Goal: Task Accomplishment & Management: Manage account settings

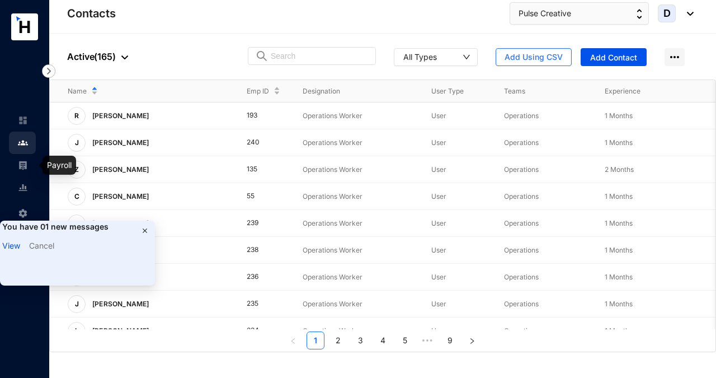
click at [26, 170] on link at bounding box center [32, 164] width 28 height 11
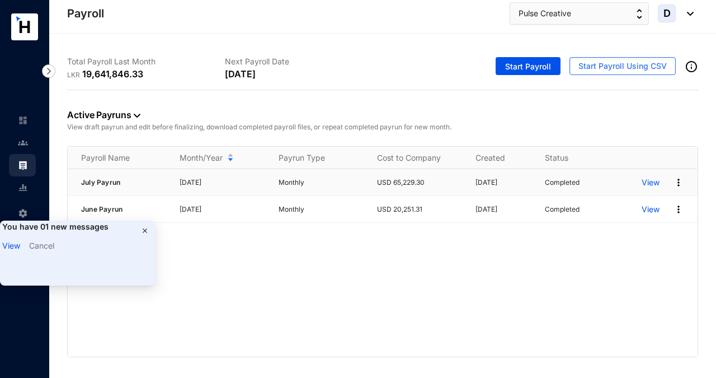
click at [650, 182] on p "View" at bounding box center [651, 182] width 18 height 11
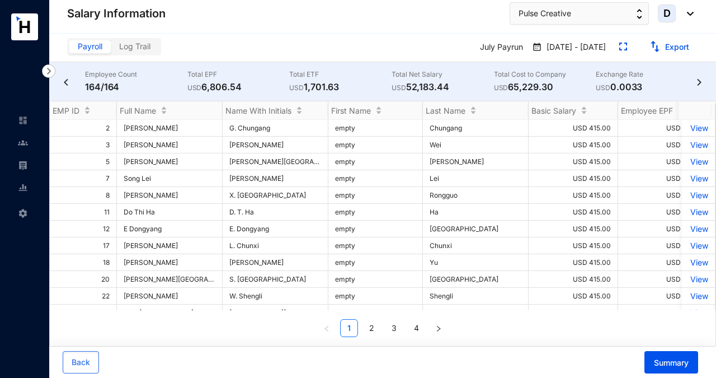
click at [24, 165] on img at bounding box center [23, 165] width 10 height 10
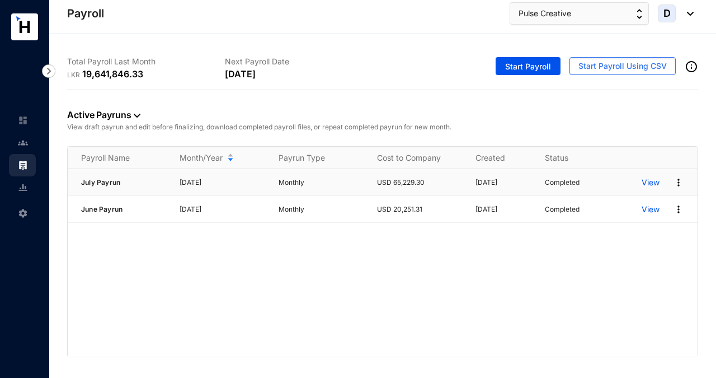
click at [677, 182] on img at bounding box center [678, 182] width 11 height 11
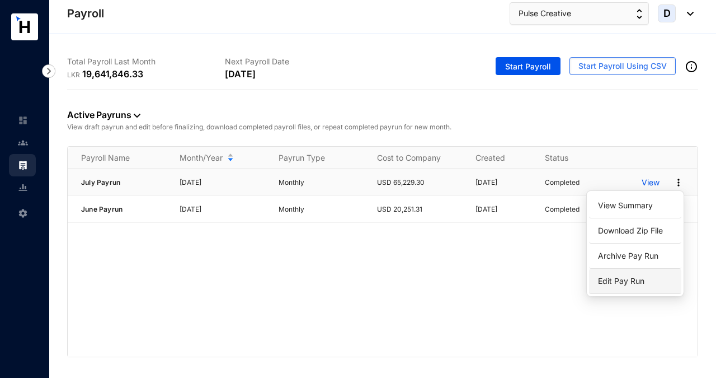
click at [634, 281] on p "Edit Pay Run" at bounding box center [635, 280] width 79 height 19
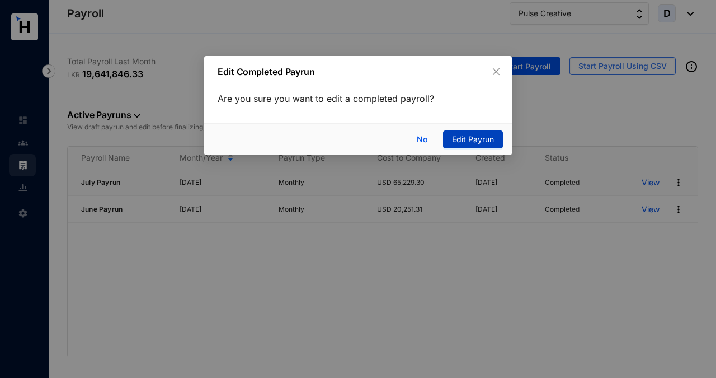
click at [460, 141] on span "Edit Payrun" at bounding box center [473, 139] width 42 height 12
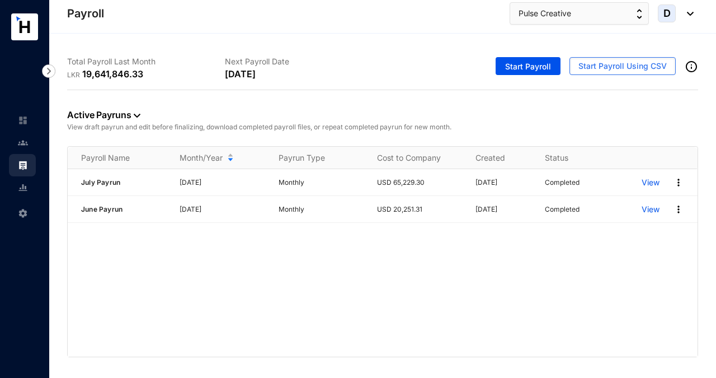
click at [473, 277] on div "July Payrun [DATE] Monthly USD 65,229.30 [DATE] Completed View June Payrun [DAT…" at bounding box center [383, 262] width 630 height 187
click at [22, 139] on img at bounding box center [23, 143] width 10 height 10
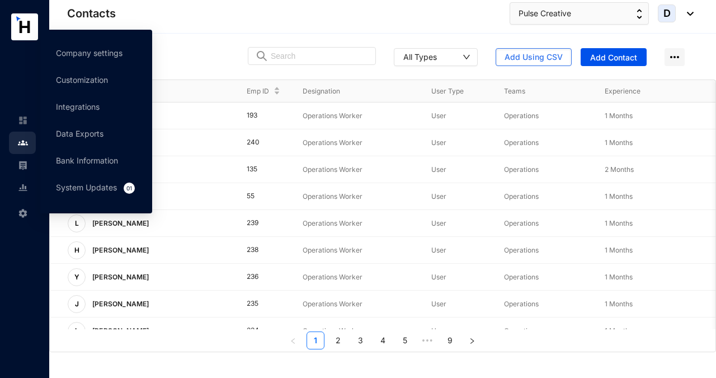
click at [21, 213] on img at bounding box center [23, 213] width 10 height 10
click at [73, 55] on link "Company settings" at bounding box center [89, 53] width 67 height 10
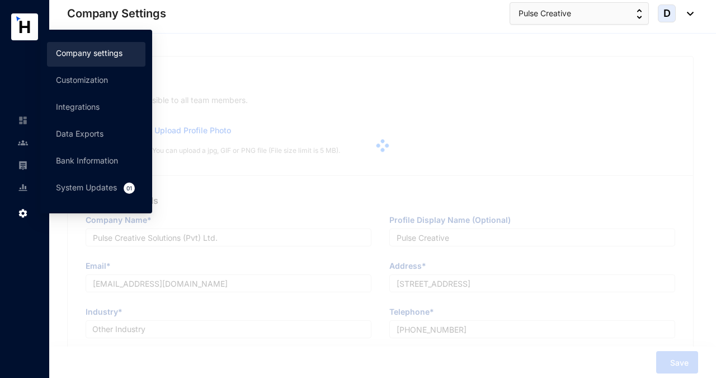
type input "Pulse Creative Solutions (Pvt) Ltd."
type input "Pulse Creative"
type input "[EMAIL_ADDRESS][DOMAIN_NAME]"
type input "[STREET_ADDRESS]"
type input "[PHONE_NUMBER]"
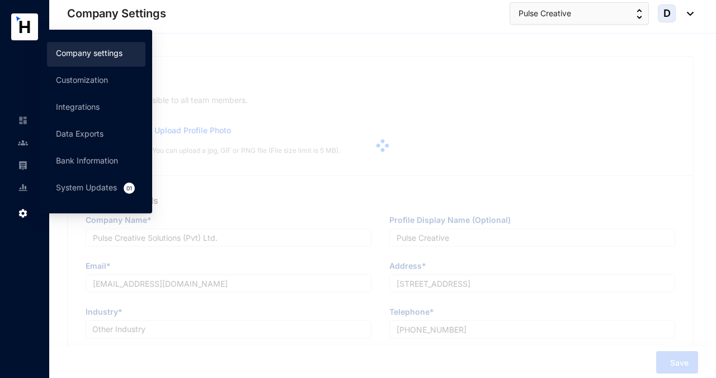
type input "PV00314243"
type input "A"
type input "59949"
type input "9"
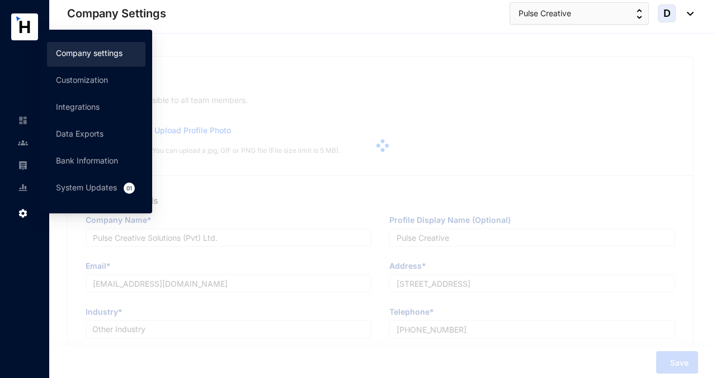
radio input "true"
checkbox input "true"
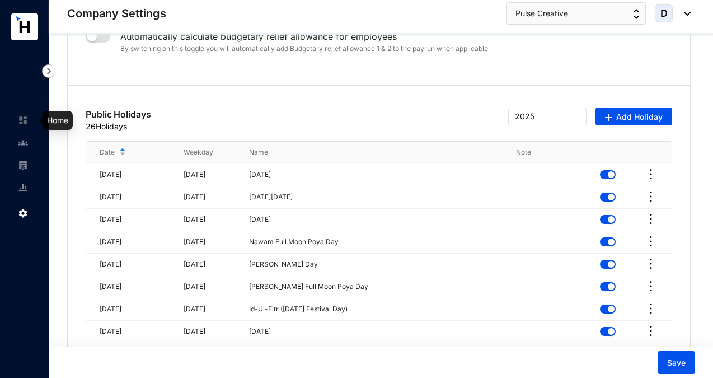
click at [23, 122] on img at bounding box center [23, 120] width 10 height 10
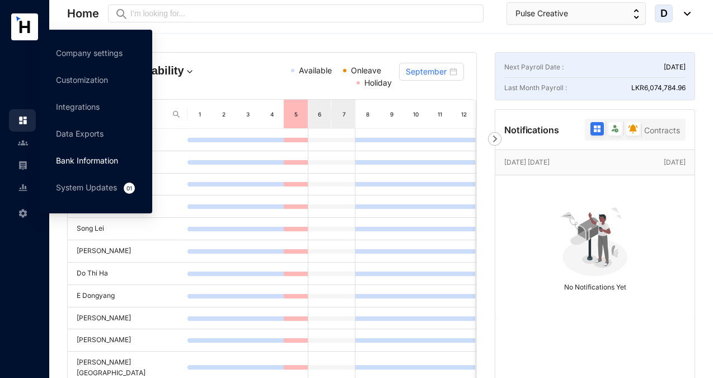
click at [101, 159] on link "Bank Information" at bounding box center [87, 160] width 62 height 10
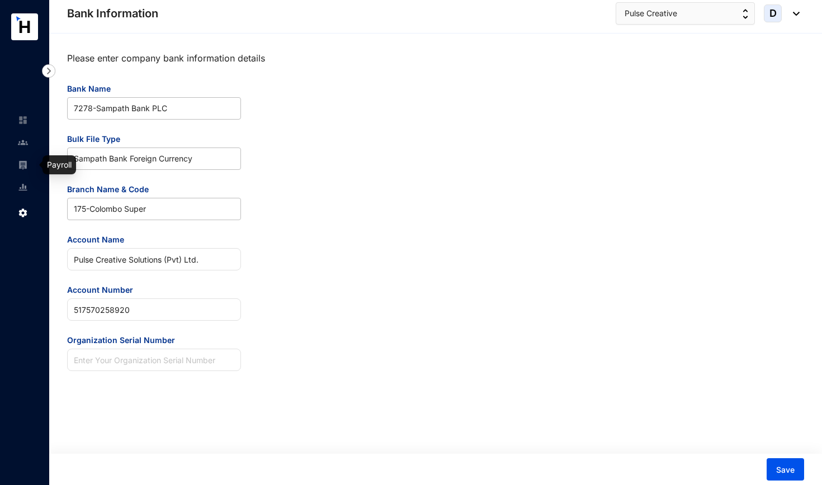
click at [24, 166] on img at bounding box center [23, 165] width 10 height 10
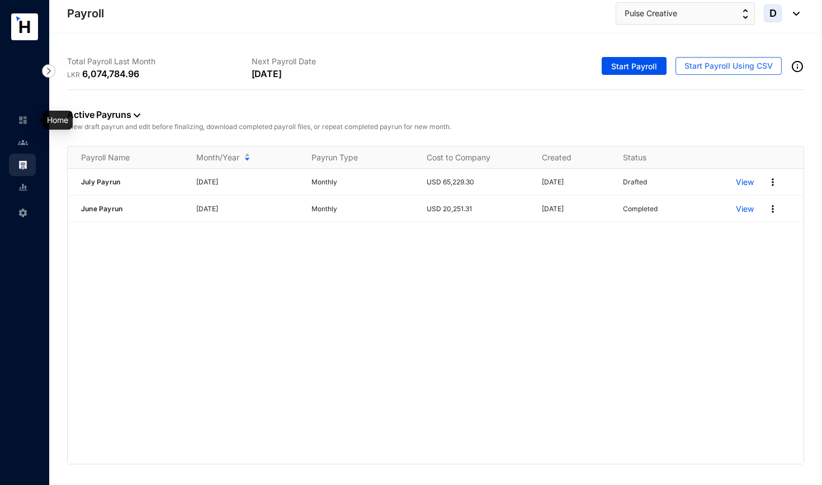
click at [25, 124] on img at bounding box center [23, 120] width 10 height 10
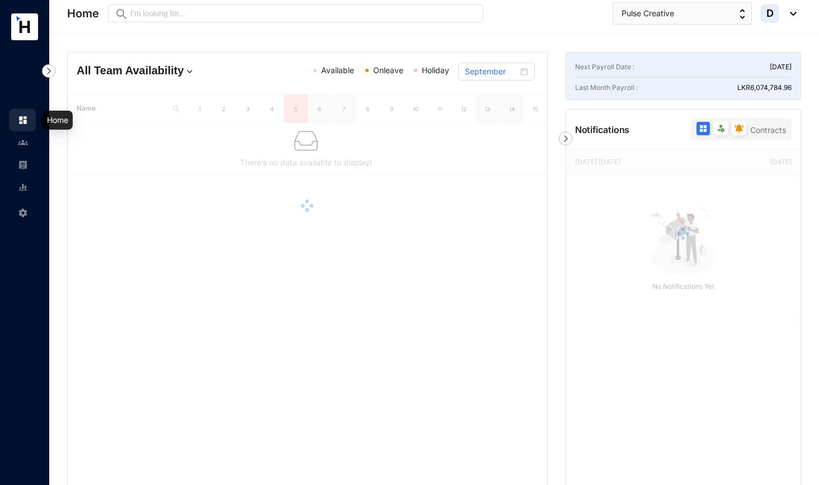
click at [26, 124] on img at bounding box center [23, 120] width 10 height 10
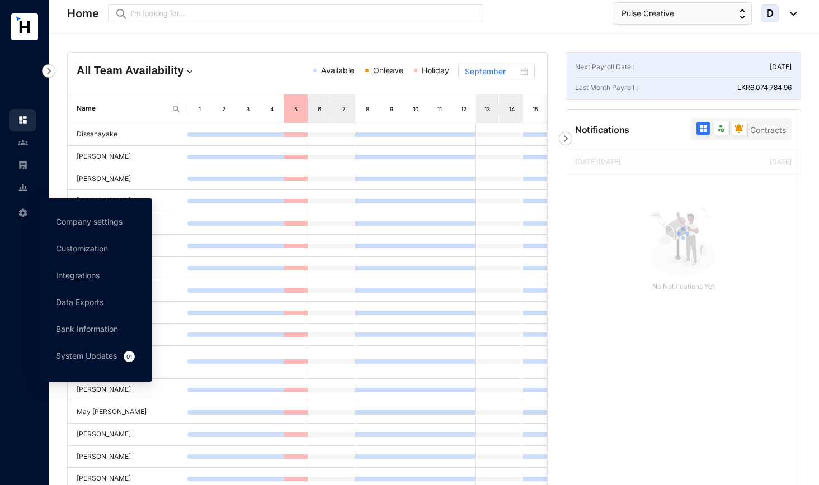
click at [25, 214] on img at bounding box center [23, 213] width 10 height 10
click at [81, 329] on link "Bank Information" at bounding box center [87, 329] width 62 height 10
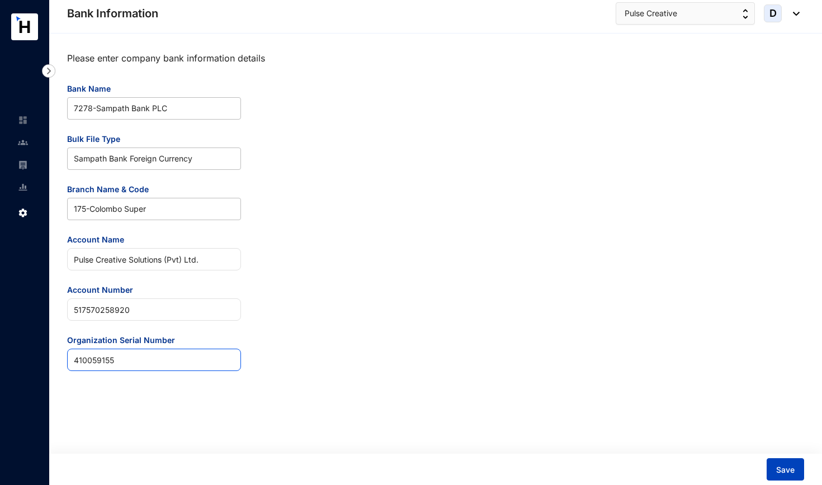
type input "410059155"
click at [715, 377] on span "Save" at bounding box center [785, 470] width 18 height 11
click at [23, 164] on img at bounding box center [23, 165] width 10 height 10
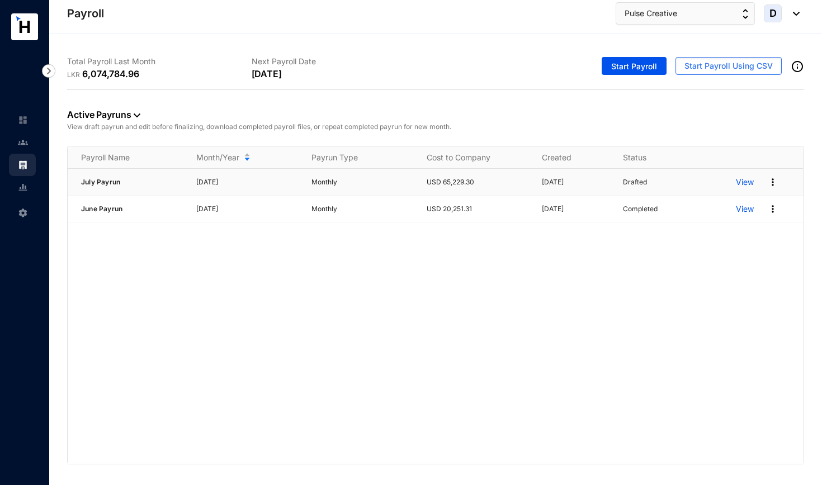
click at [715, 181] on img at bounding box center [772, 182] width 11 height 11
click at [704, 205] on p "Edit" at bounding box center [729, 205] width 79 height 19
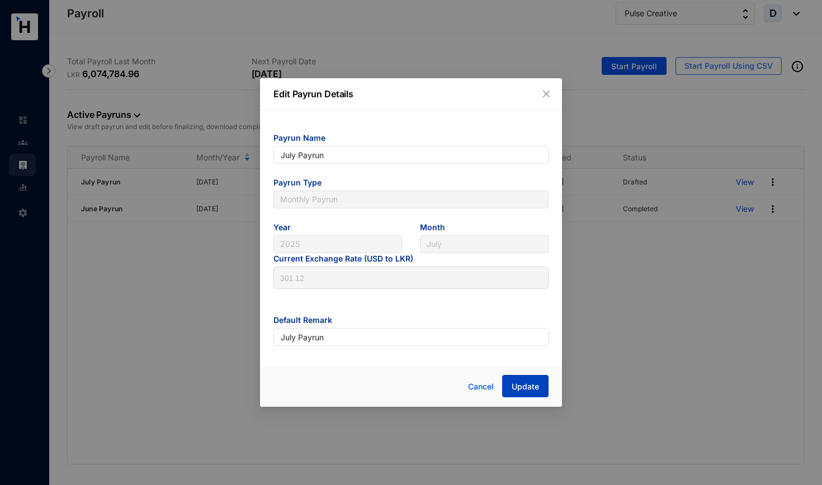
click at [528, 377] on button "Update" at bounding box center [525, 386] width 46 height 22
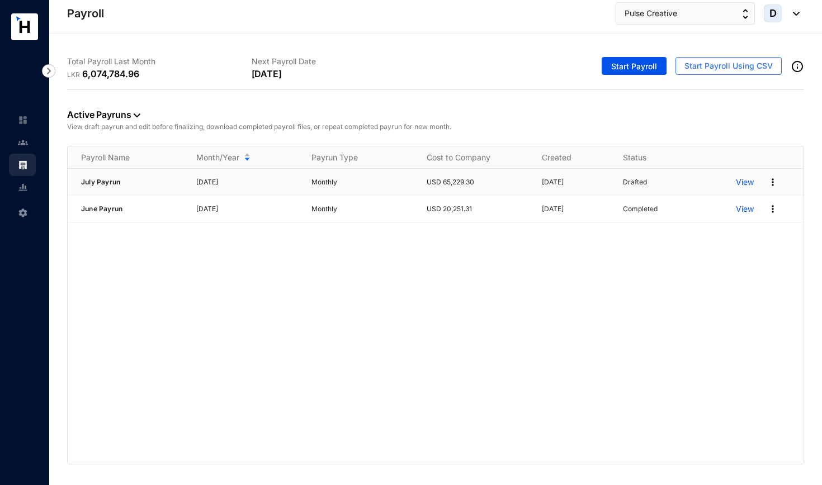
click at [715, 184] on p "View" at bounding box center [745, 182] width 18 height 11
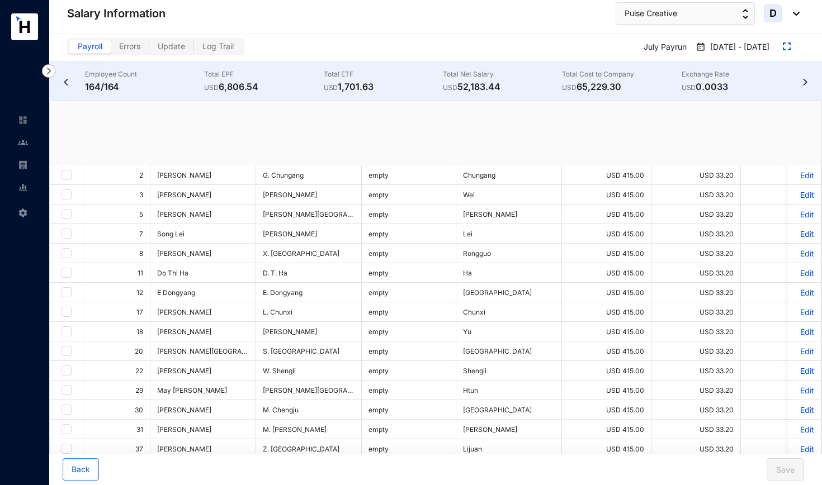
checkbox input "true"
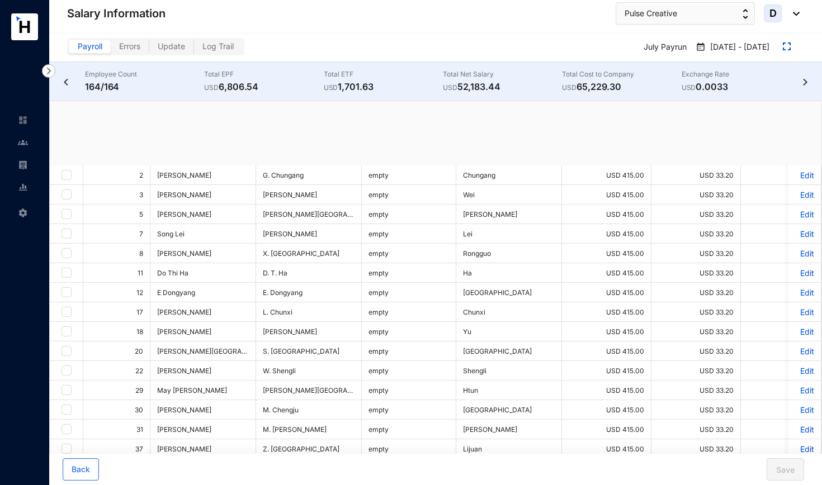
checkbox input "true"
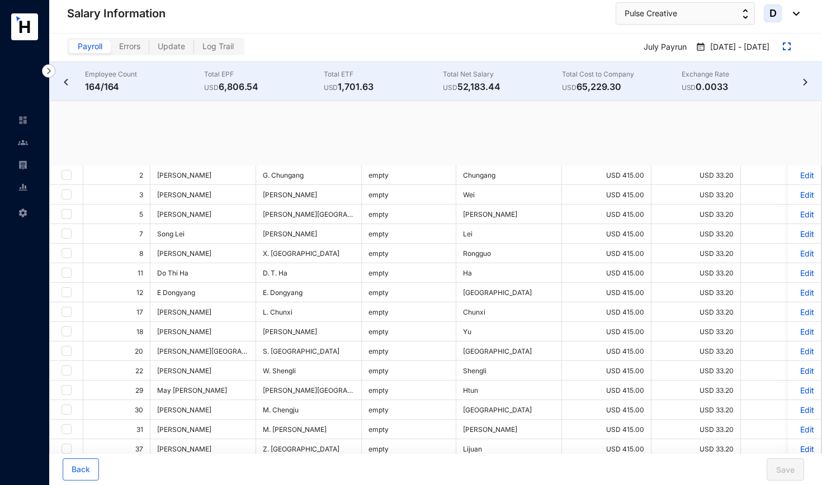
checkbox input "true"
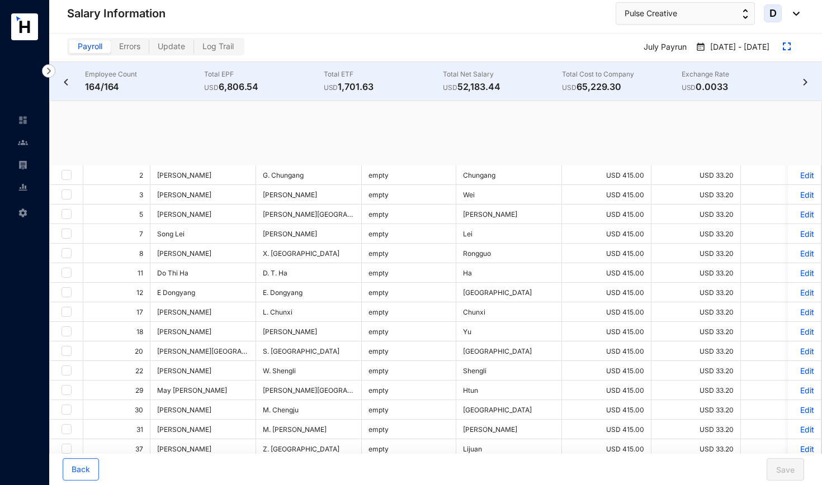
checkbox input "true"
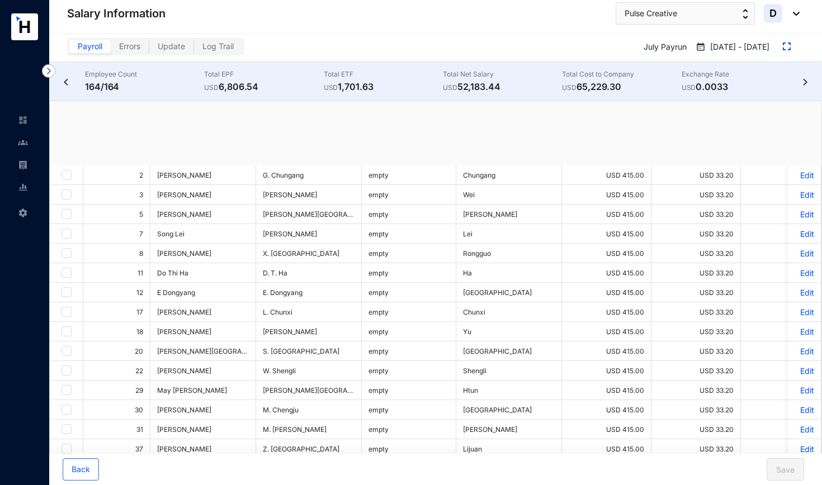
checkbox input "true"
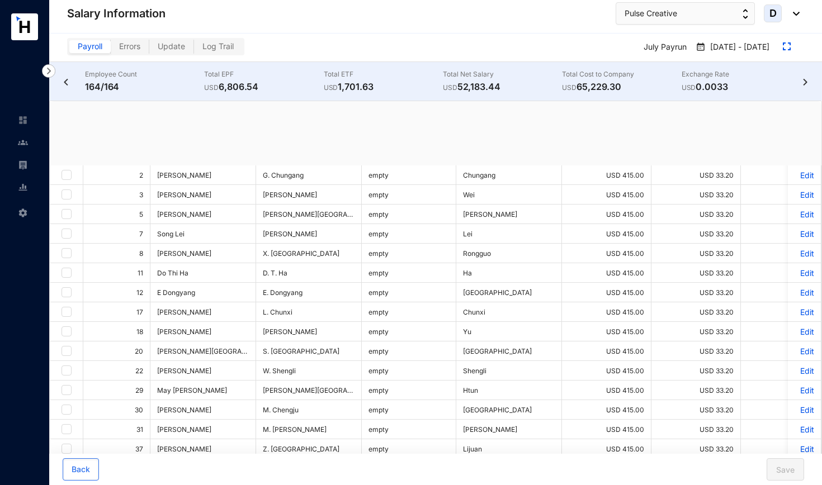
checkbox input "true"
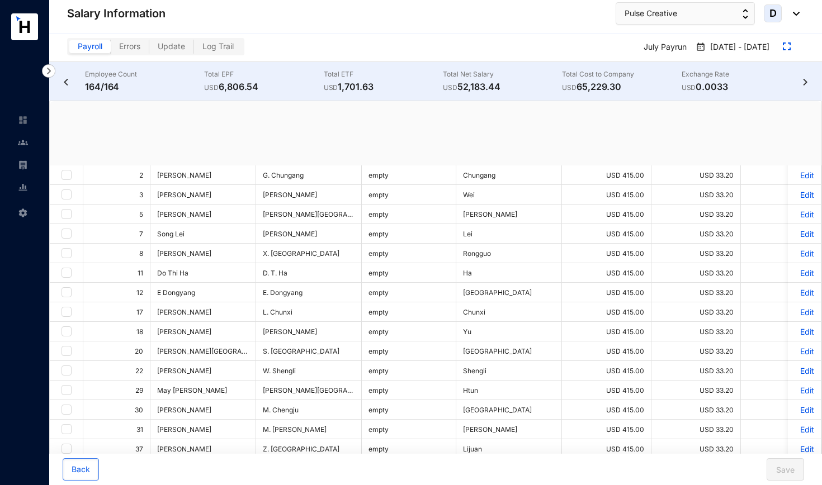
checkbox input "true"
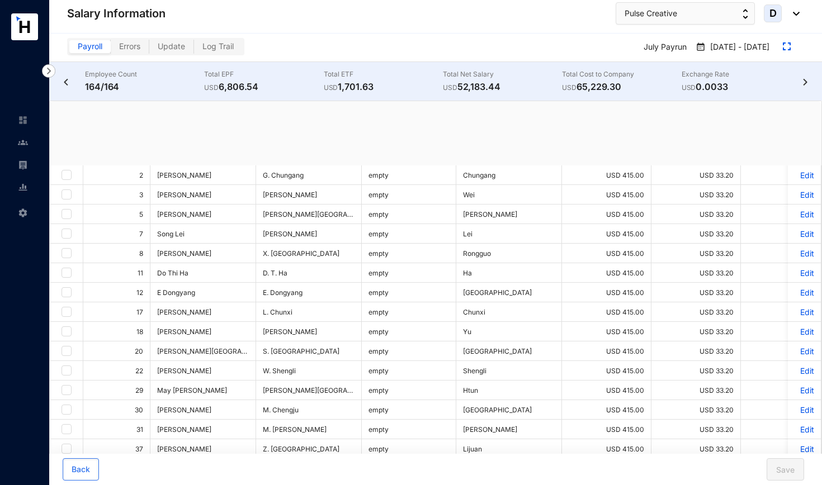
checkbox input "true"
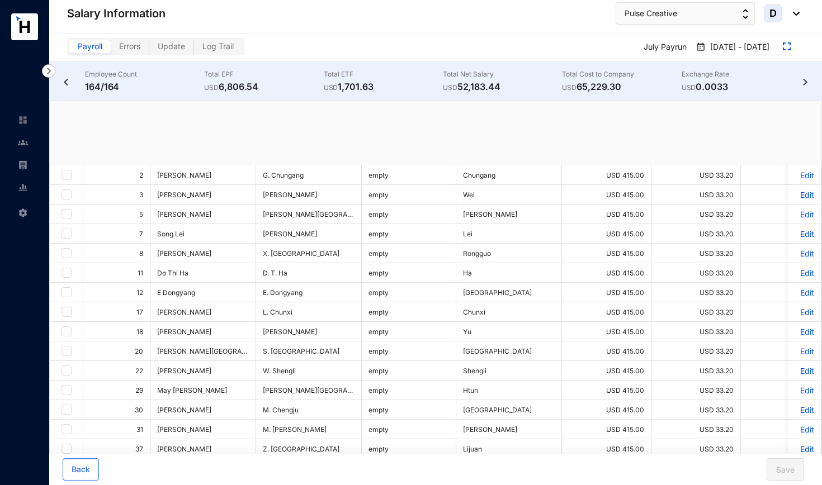
checkbox input "true"
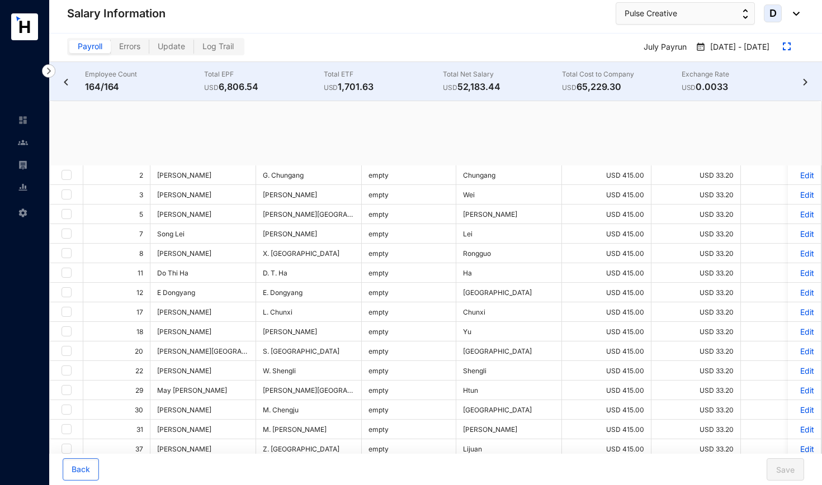
checkbox input "true"
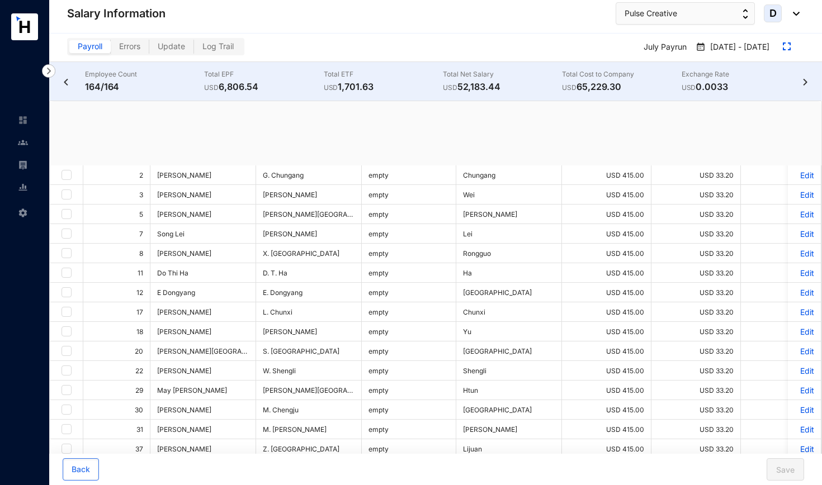
checkbox input "true"
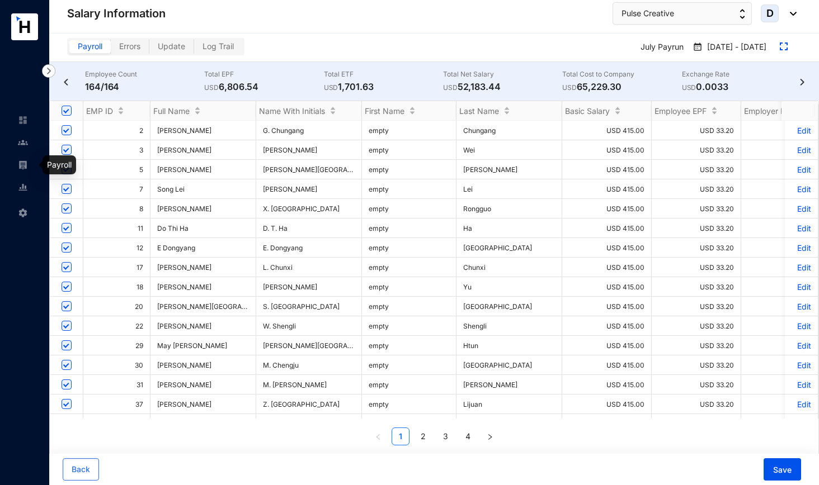
click at [24, 160] on img at bounding box center [23, 165] width 10 height 10
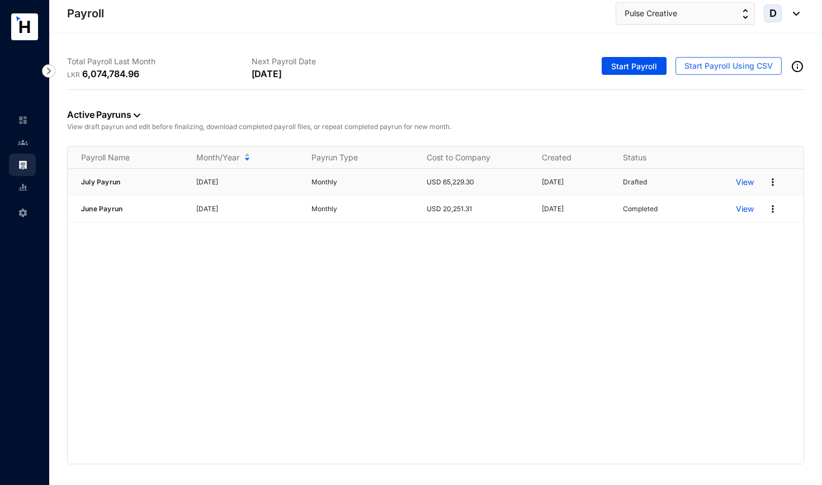
click at [715, 185] on img at bounding box center [772, 182] width 11 height 11
click at [700, 204] on p "Edit" at bounding box center [729, 205] width 79 height 19
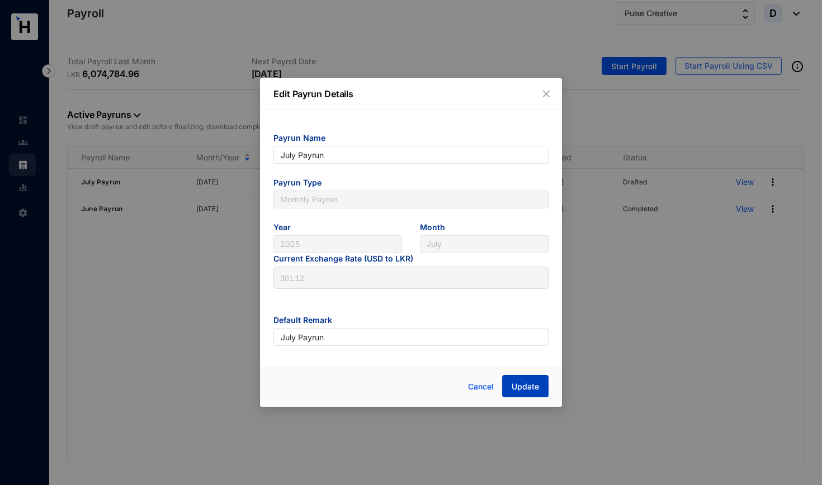
click at [531, 377] on span "Update" at bounding box center [525, 386] width 27 height 11
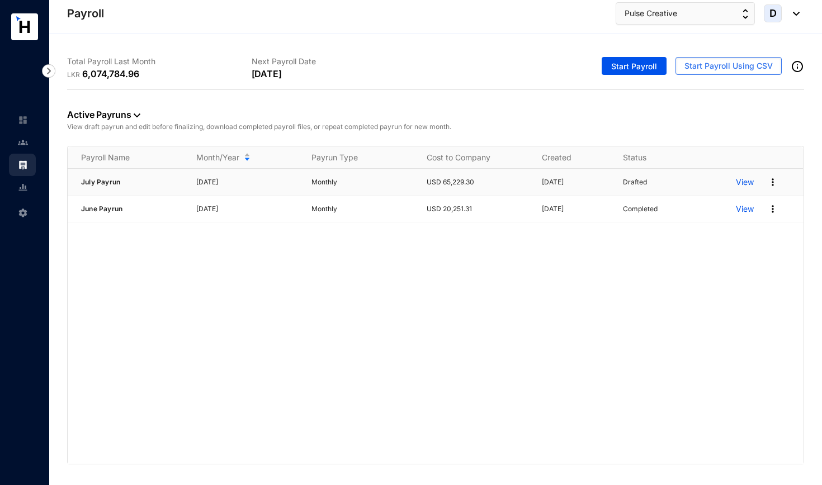
click at [715, 183] on img at bounding box center [772, 182] width 11 height 11
click at [715, 183] on p "View" at bounding box center [745, 182] width 18 height 11
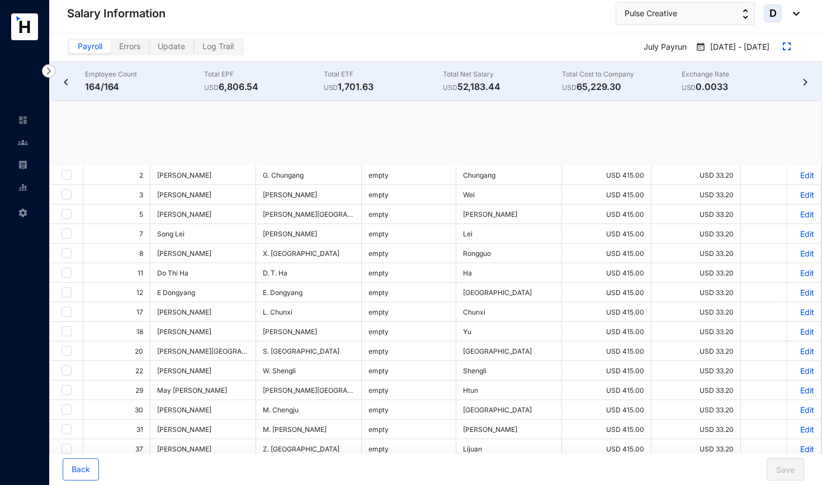
checkbox input "true"
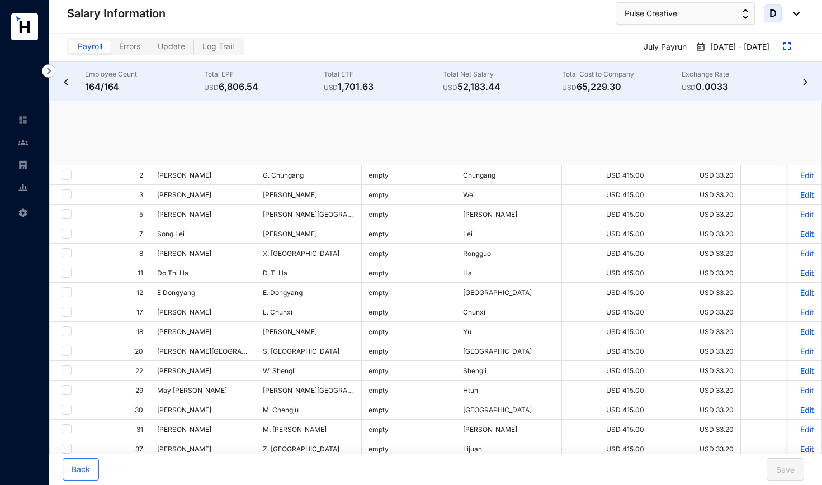
checkbox input "true"
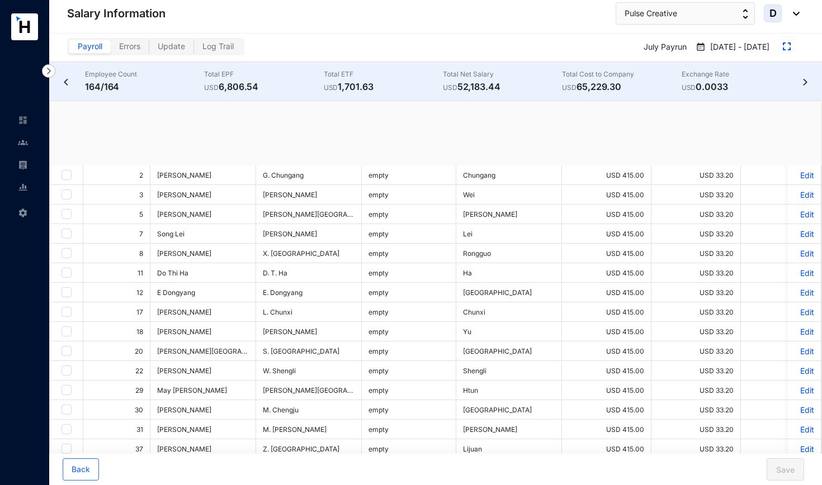
checkbox input "true"
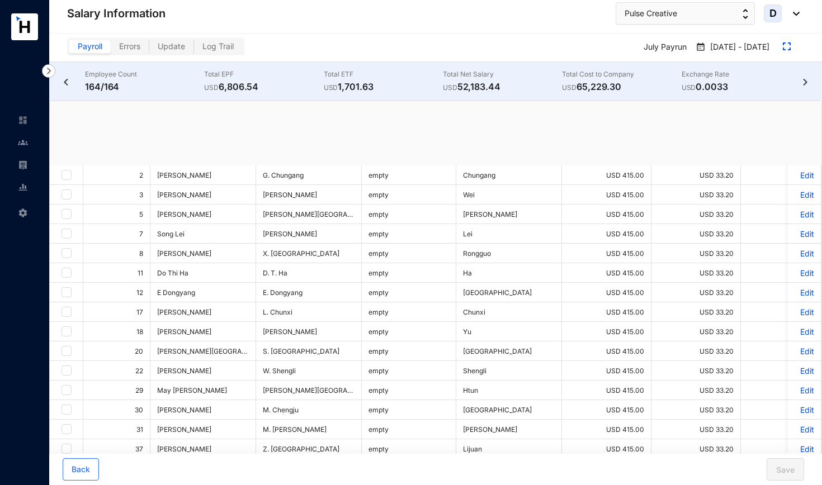
checkbox input "true"
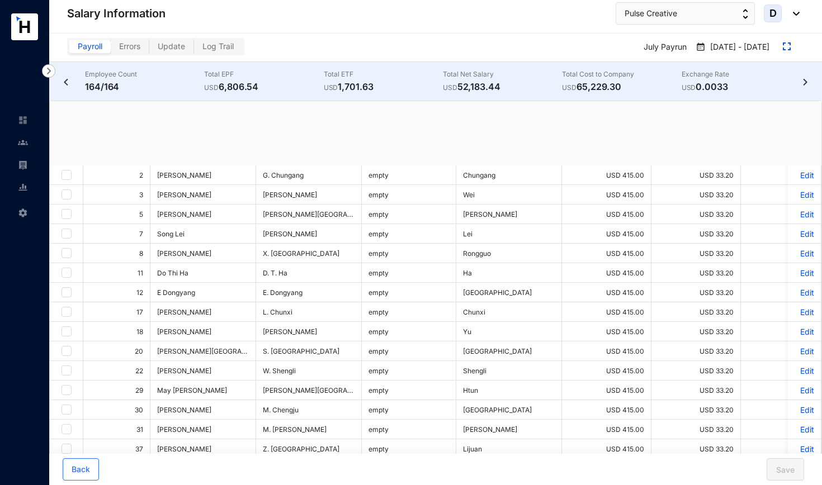
checkbox input "true"
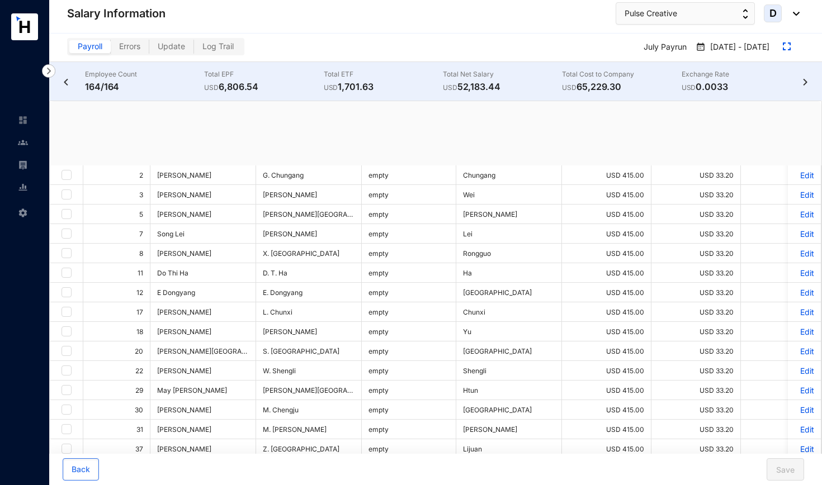
checkbox input "true"
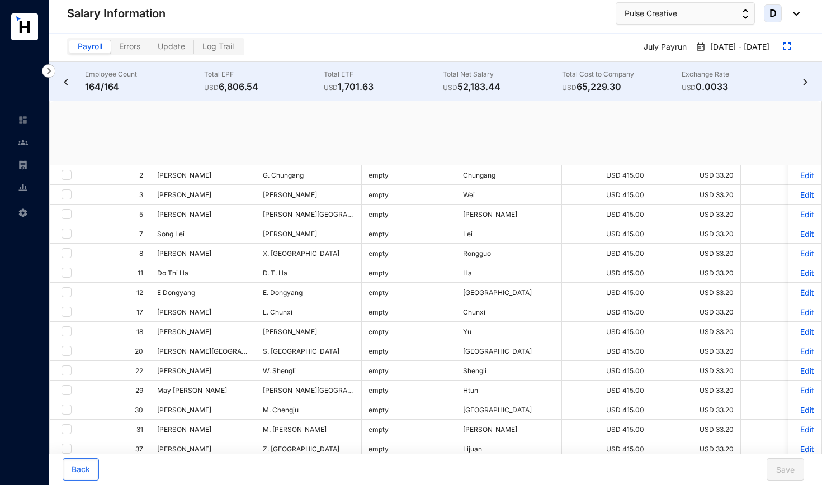
checkbox input "true"
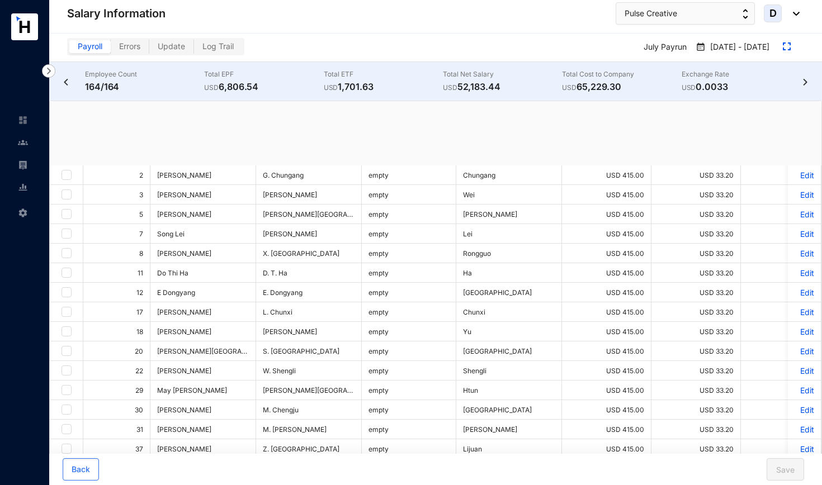
checkbox input "true"
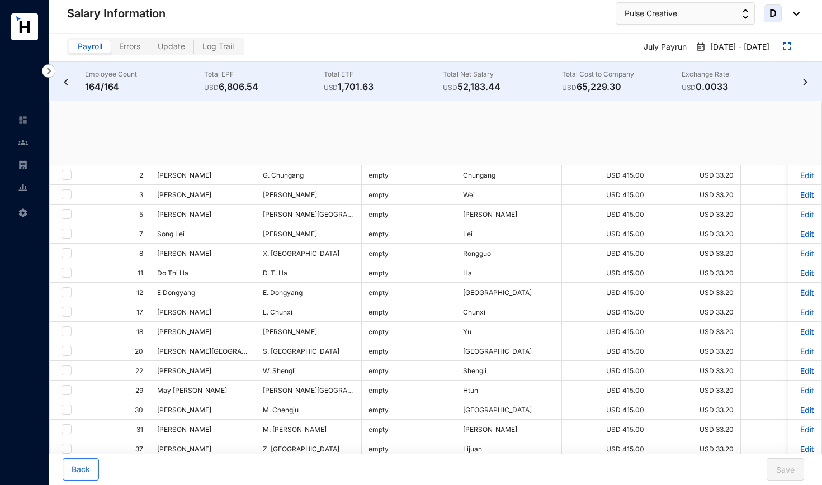
checkbox input "true"
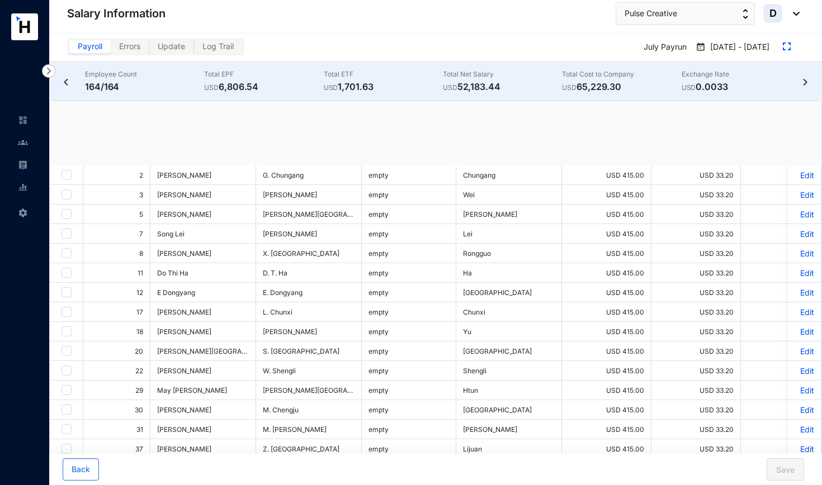
checkbox input "true"
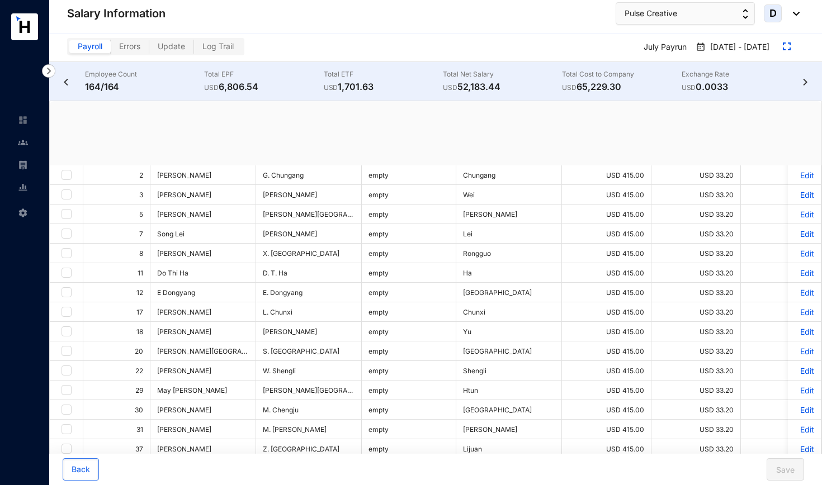
checkbox input "true"
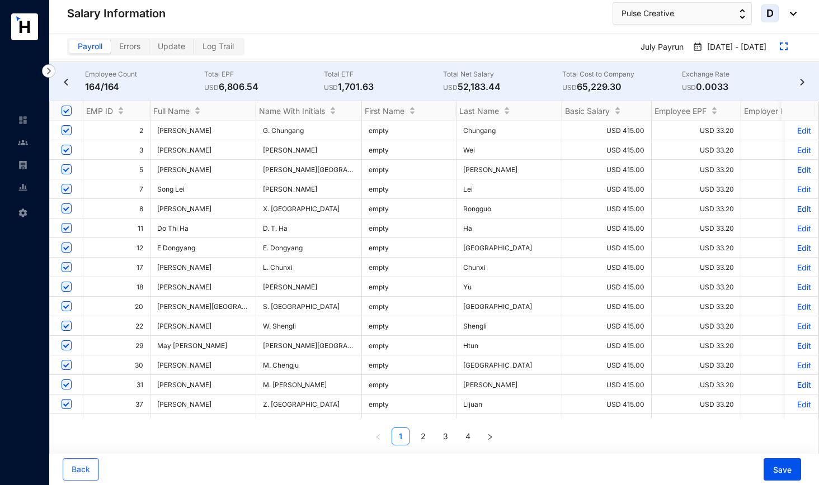
click at [26, 166] on img at bounding box center [23, 165] width 10 height 10
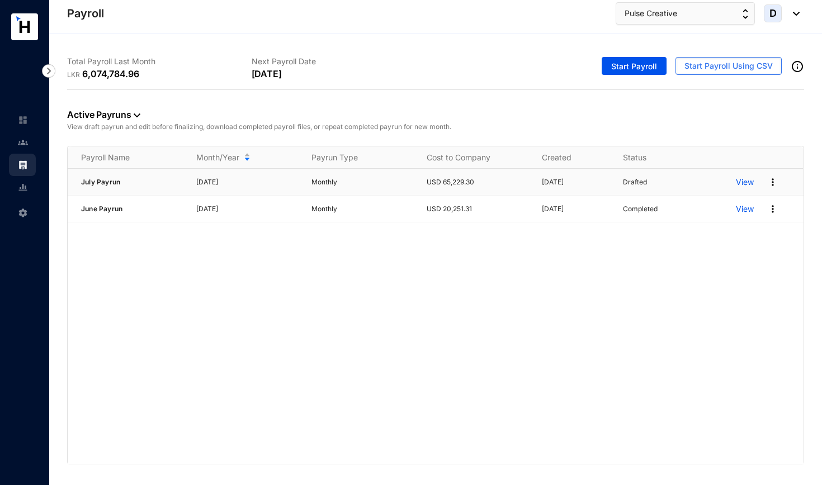
click at [632, 184] on p "Drafted" at bounding box center [635, 182] width 24 height 11
click at [715, 181] on img at bounding box center [772, 182] width 11 height 11
click at [706, 205] on p "Edit" at bounding box center [729, 205] width 79 height 19
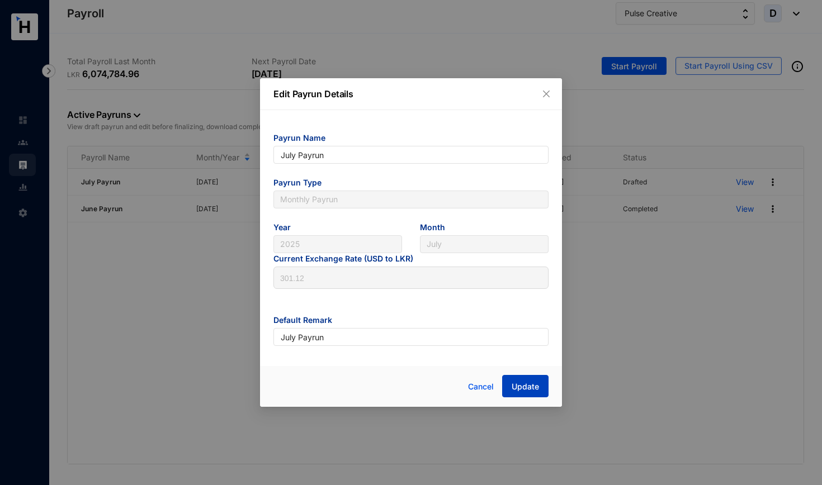
click at [539, 377] on button "Update" at bounding box center [525, 386] width 46 height 22
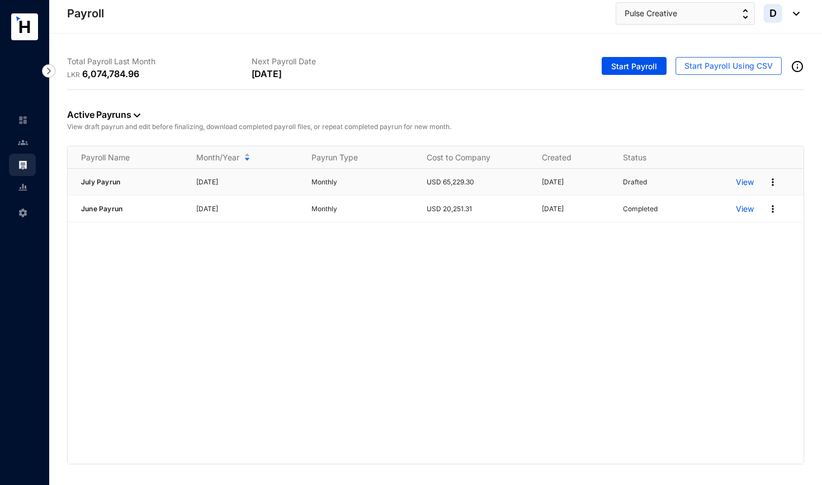
click at [715, 184] on img at bounding box center [772, 182] width 11 height 11
click at [715, 183] on img at bounding box center [772, 182] width 11 height 11
click at [715, 208] on img at bounding box center [772, 209] width 11 height 11
click at [715, 183] on img at bounding box center [772, 182] width 11 height 11
click at [704, 205] on p "Edit" at bounding box center [729, 205] width 79 height 19
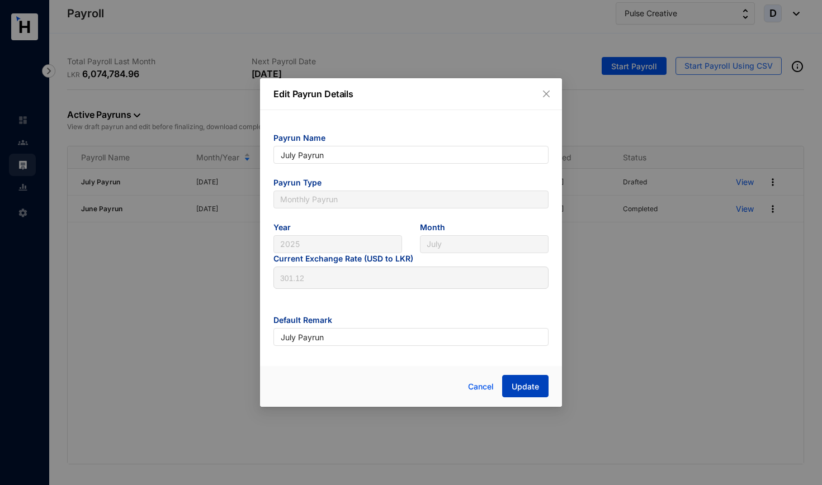
click at [530, 377] on span "Update" at bounding box center [525, 386] width 27 height 11
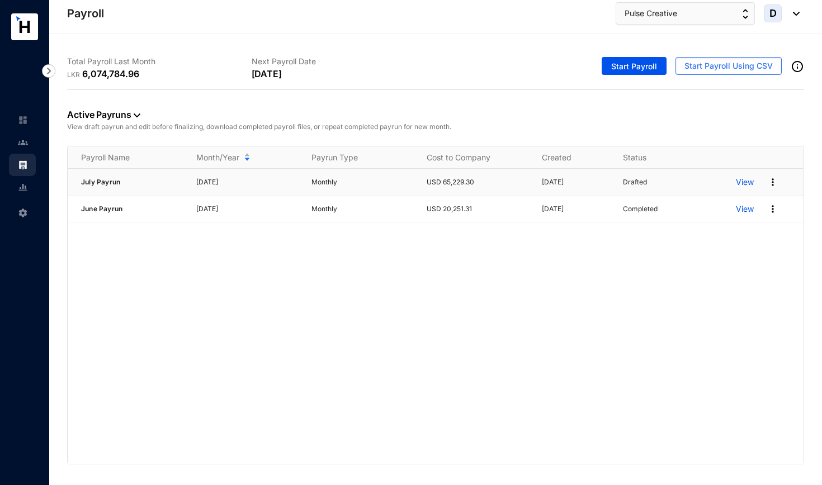
click at [715, 183] on img at bounding box center [772, 182] width 11 height 11
click at [715, 202] on p "Edit" at bounding box center [729, 205] width 79 height 19
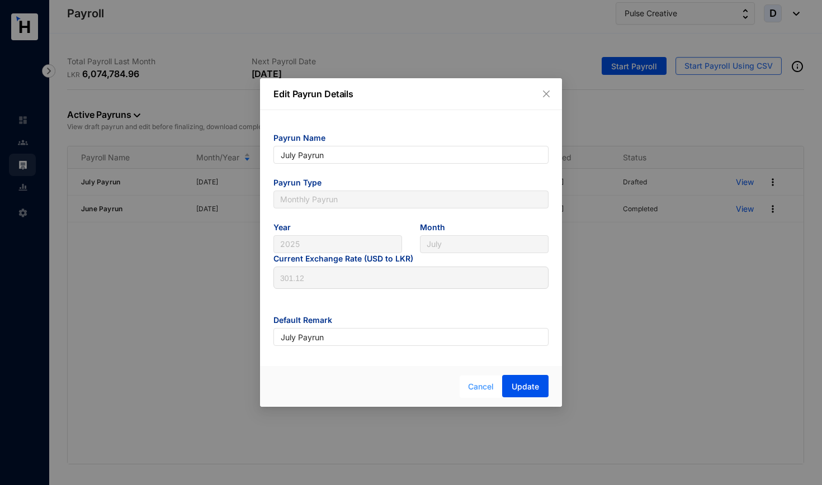
click at [488, 377] on span "Cancel" at bounding box center [481, 387] width 26 height 12
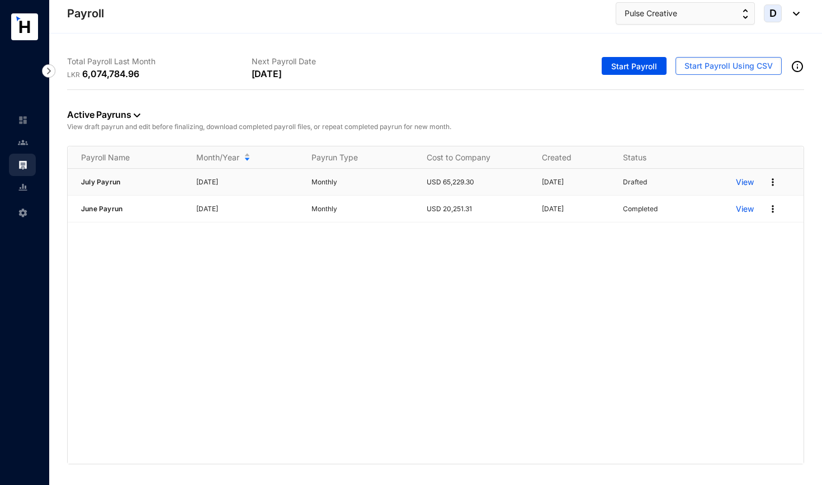
click at [715, 178] on p "View" at bounding box center [745, 182] width 18 height 11
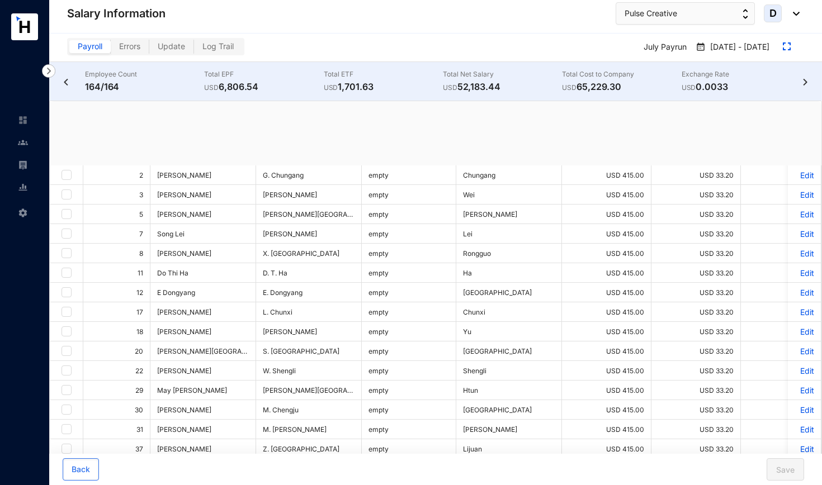
checkbox input "true"
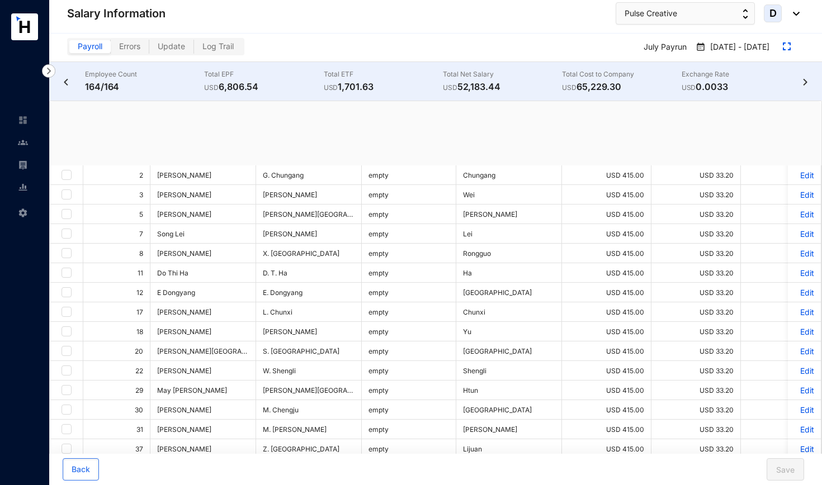
checkbox input "true"
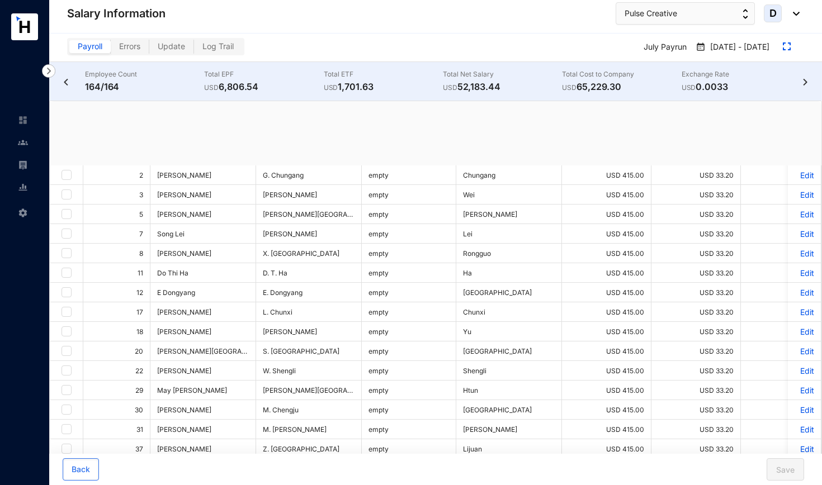
checkbox input "true"
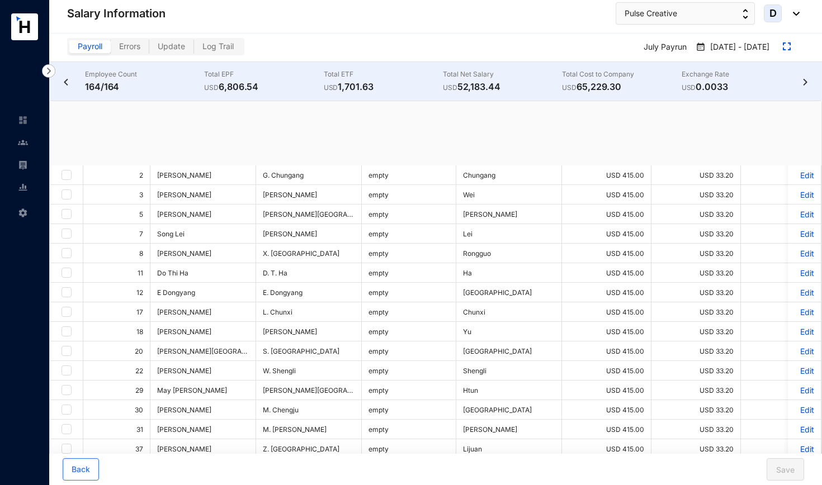
checkbox input "true"
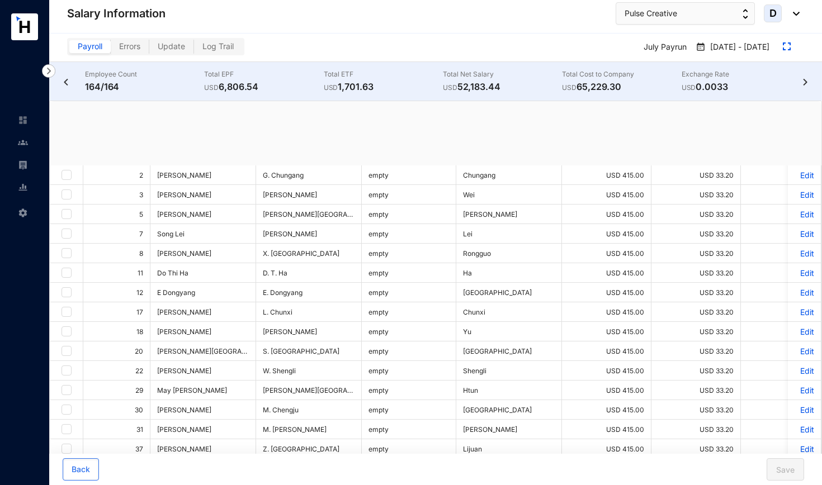
checkbox input "true"
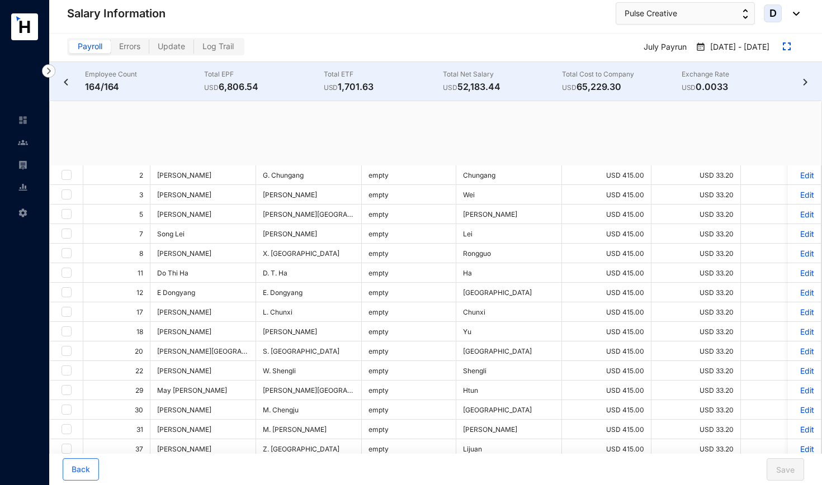
checkbox input "true"
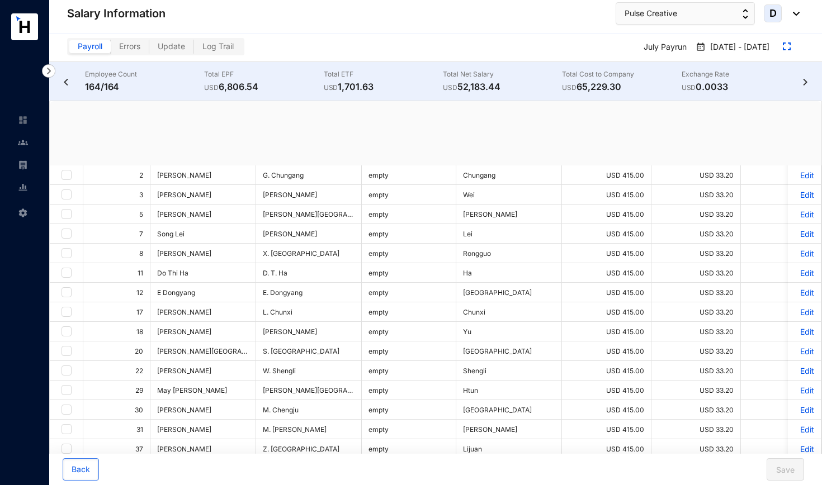
checkbox input "true"
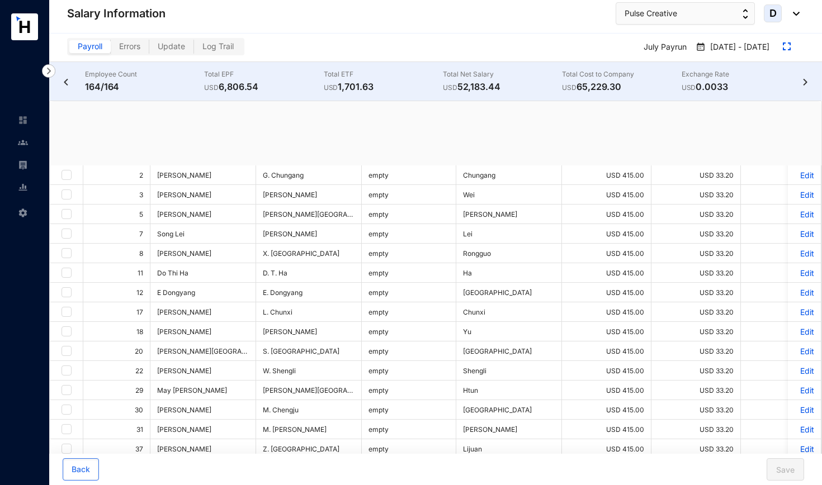
checkbox input "true"
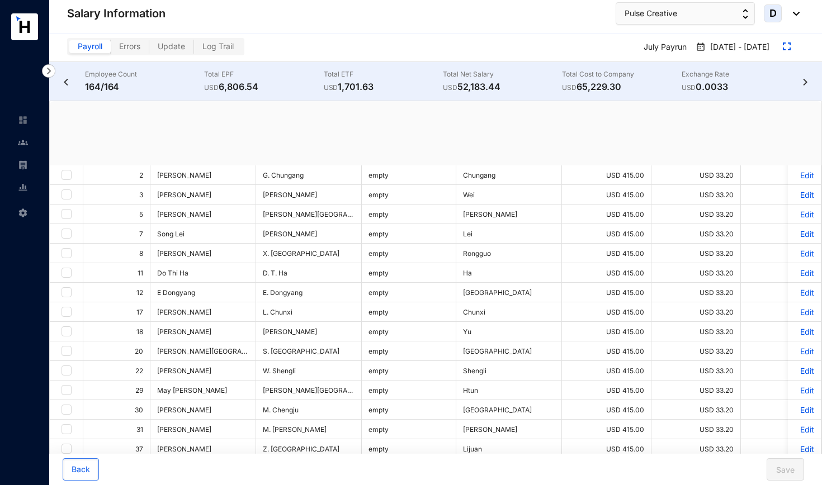
checkbox input "true"
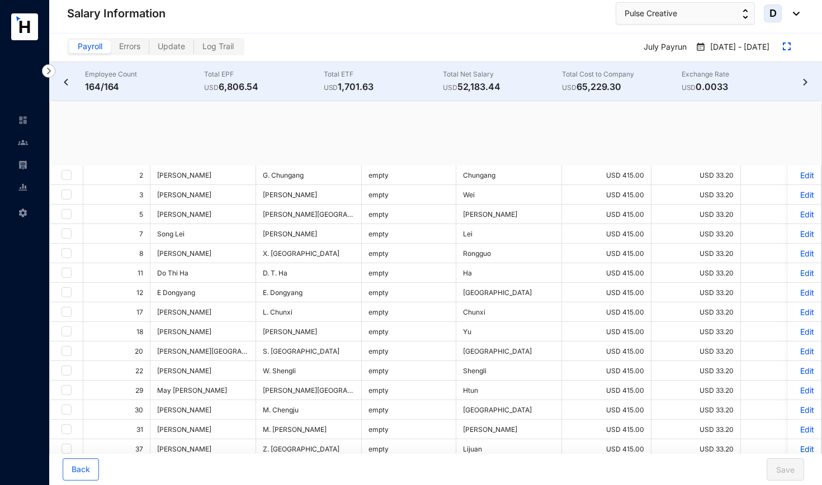
checkbox input "true"
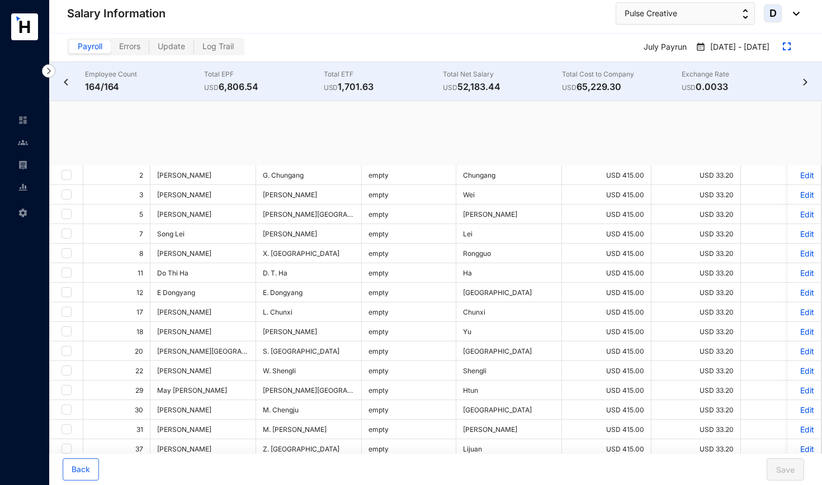
checkbox input "true"
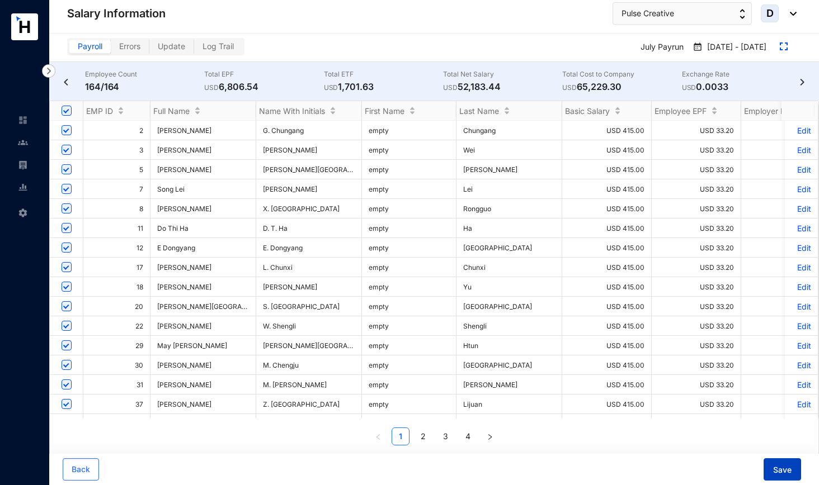
click at [715, 377] on span "Save" at bounding box center [782, 470] width 18 height 11
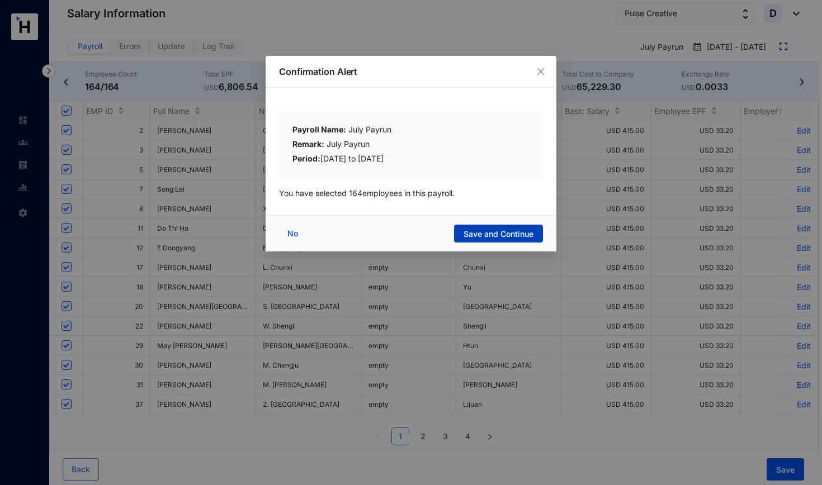
click at [506, 232] on span "Save and Continue" at bounding box center [499, 234] width 70 height 11
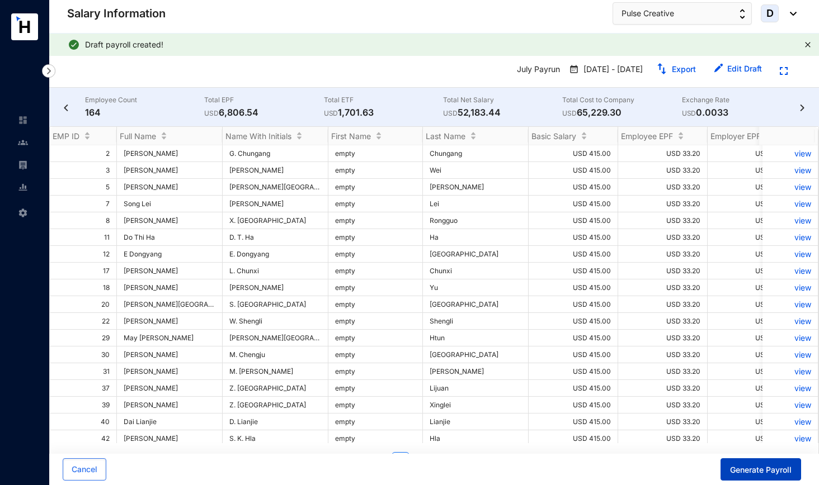
click at [715, 377] on span "Generate Payroll" at bounding box center [761, 470] width 62 height 11
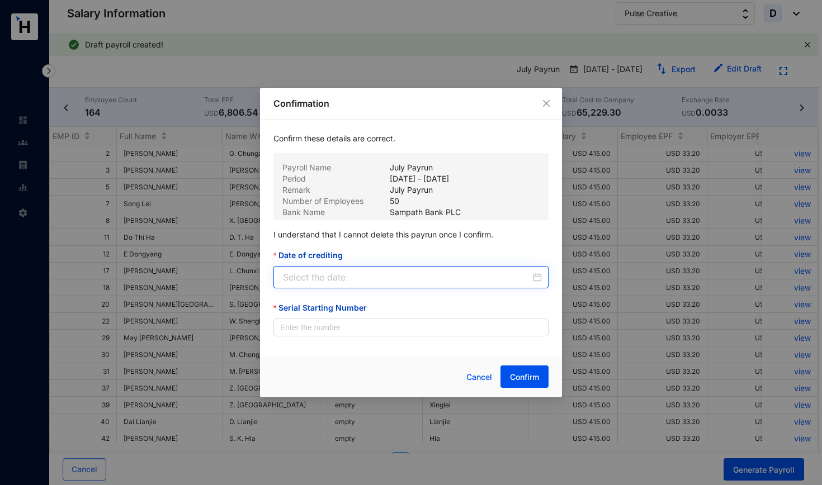
click at [537, 279] on div at bounding box center [412, 277] width 259 height 13
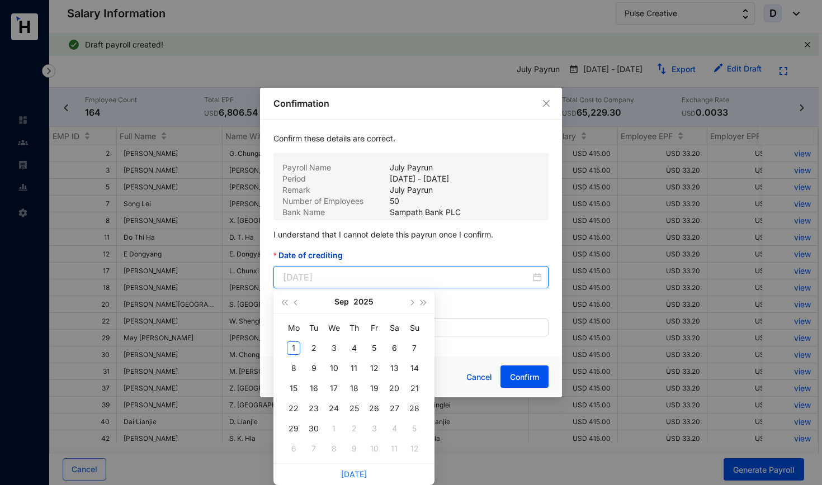
type input "[DATE]"
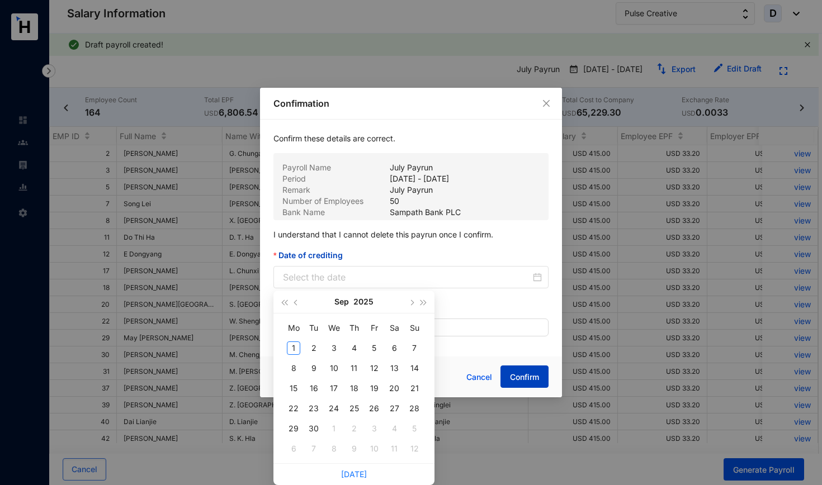
click at [527, 376] on span "Confirm" at bounding box center [524, 377] width 29 height 11
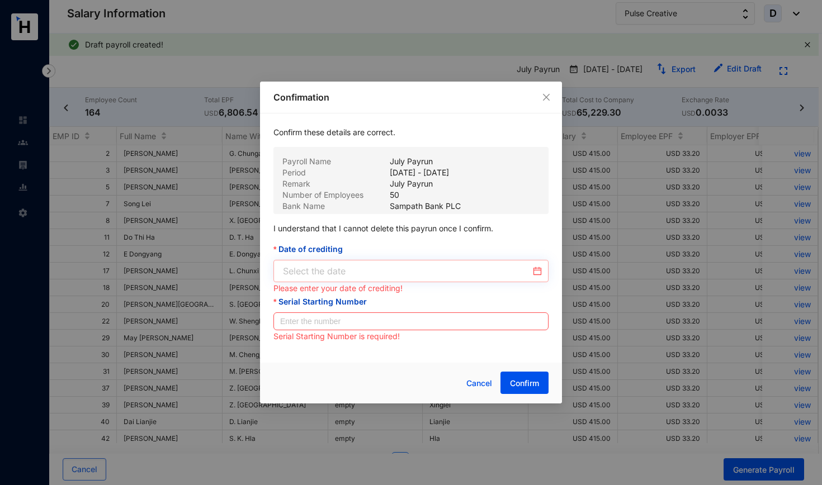
click at [538, 273] on div at bounding box center [412, 271] width 259 height 13
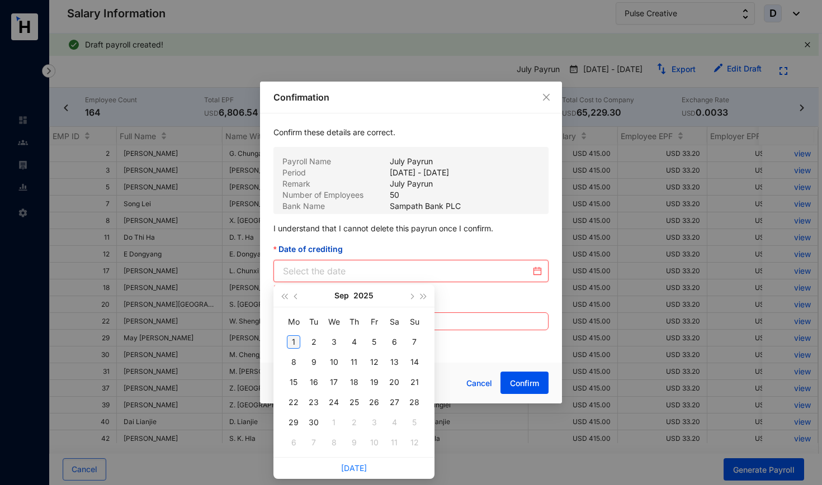
type input "[DATE]"
click at [294, 340] on div "1" at bounding box center [293, 342] width 13 height 13
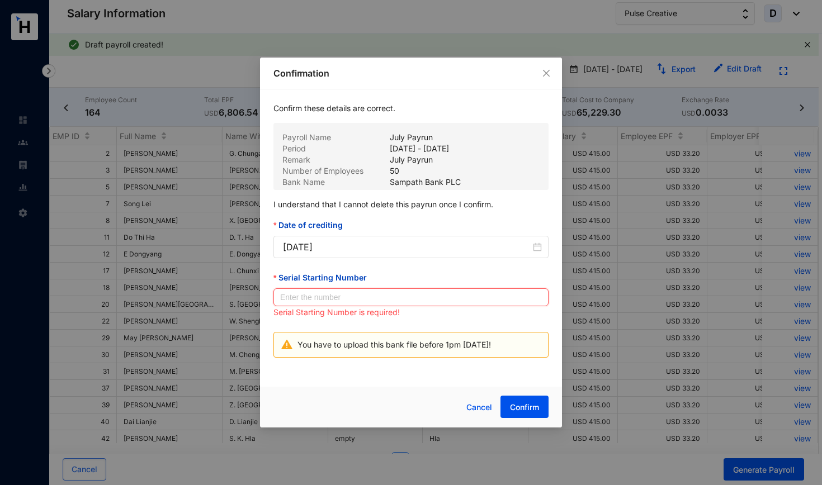
click at [320, 297] on input "Serial Starting Number" at bounding box center [411, 298] width 275 height 18
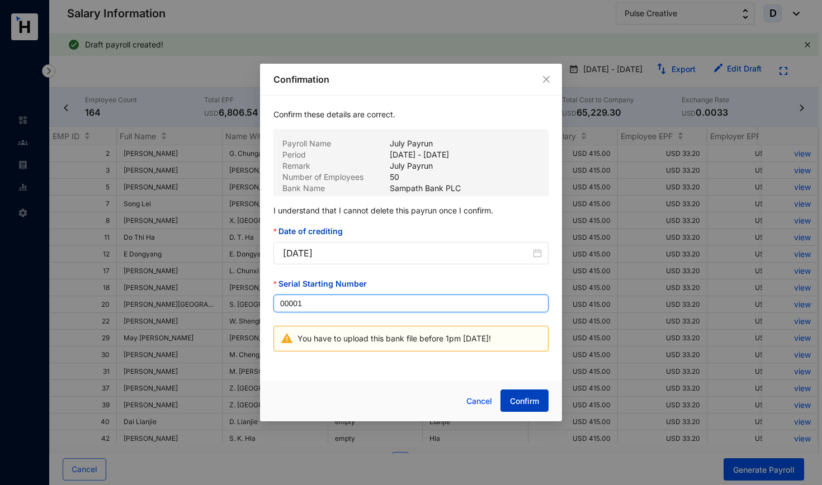
type input "00001"
click at [540, 377] on button "Confirm" at bounding box center [525, 401] width 48 height 22
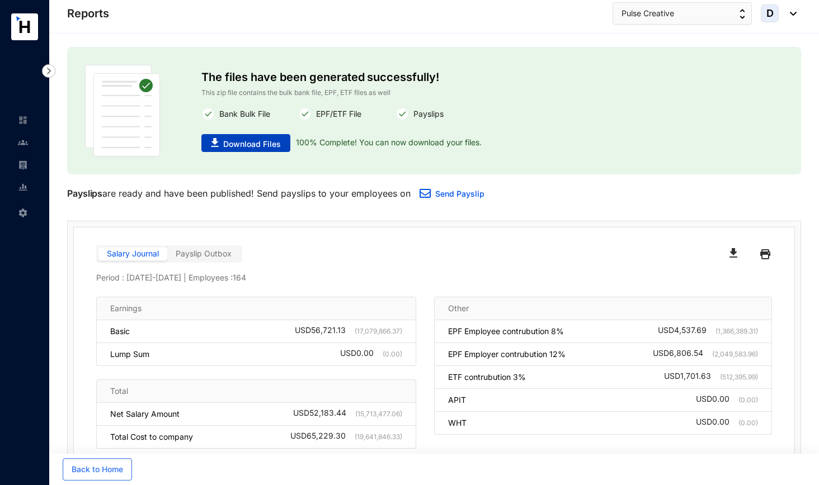
click at [237, 144] on span "Download Files" at bounding box center [252, 144] width 58 height 11
click at [24, 119] on img at bounding box center [23, 120] width 10 height 10
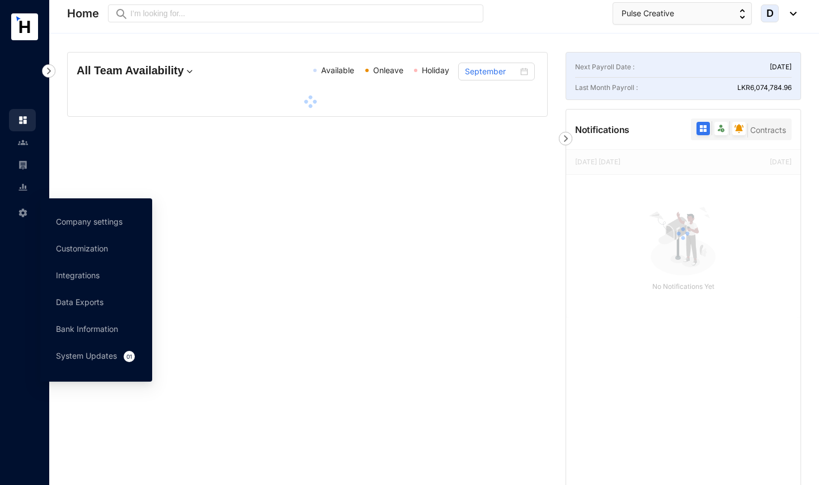
click at [24, 214] on img at bounding box center [23, 213] width 10 height 10
click at [83, 225] on link "Company settings" at bounding box center [89, 222] width 67 height 10
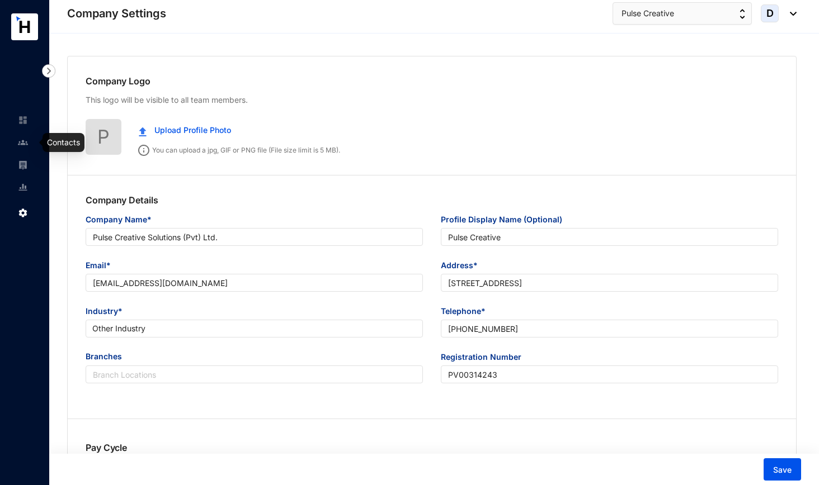
click at [22, 145] on img at bounding box center [23, 143] width 10 height 10
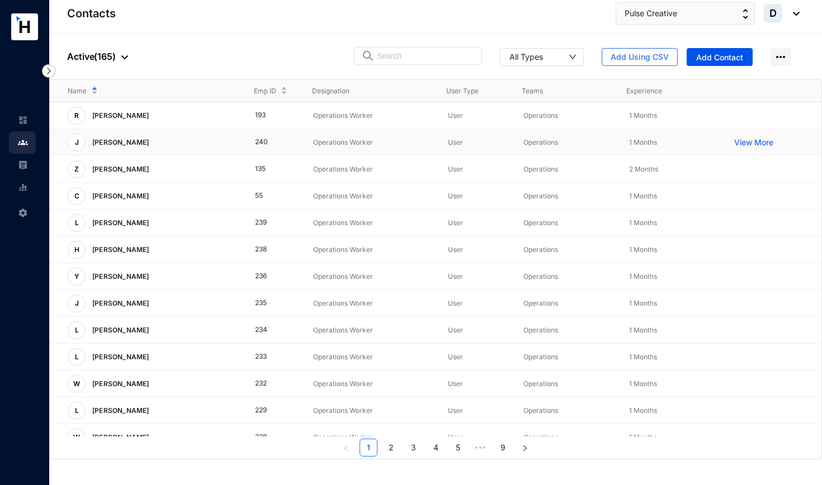
click at [715, 140] on p "View More" at bounding box center [756, 142] width 45 height 11
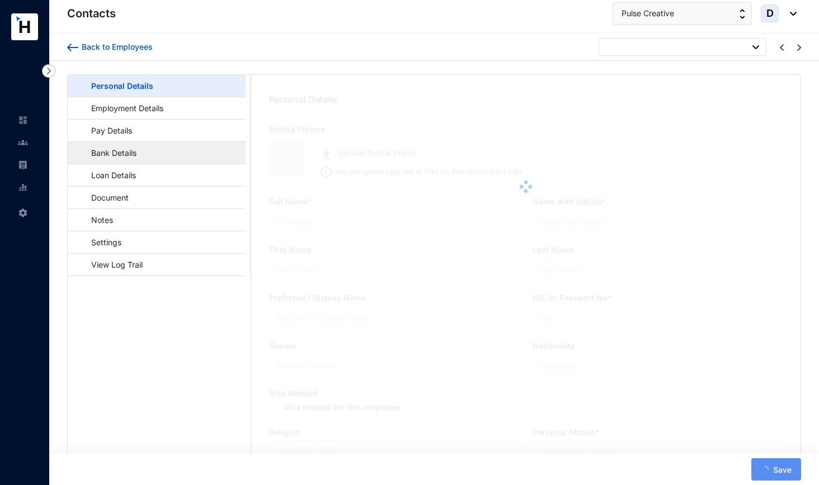
type input "[PERSON_NAME]"
type input "Chao"
type input "[PERSON_NAME]"
type input "E77589304"
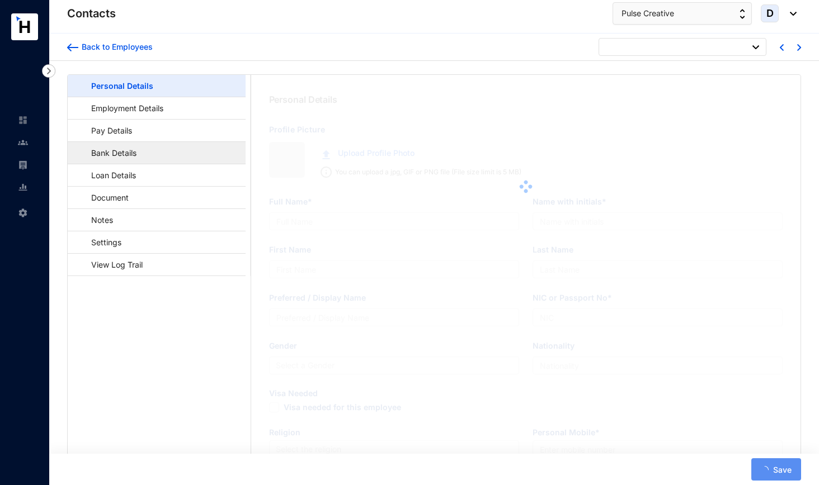
type input "Crescat Residencies, [STREET_ADDRESS]"
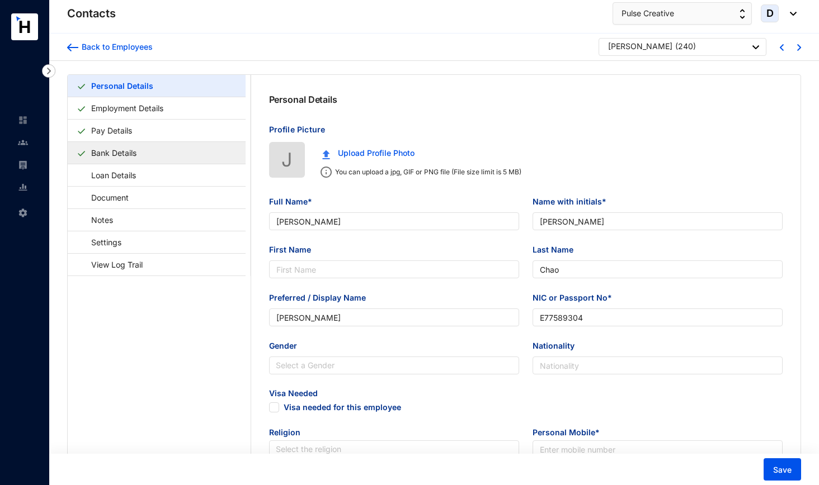
click at [141, 160] on link "Bank Details" at bounding box center [114, 153] width 54 height 23
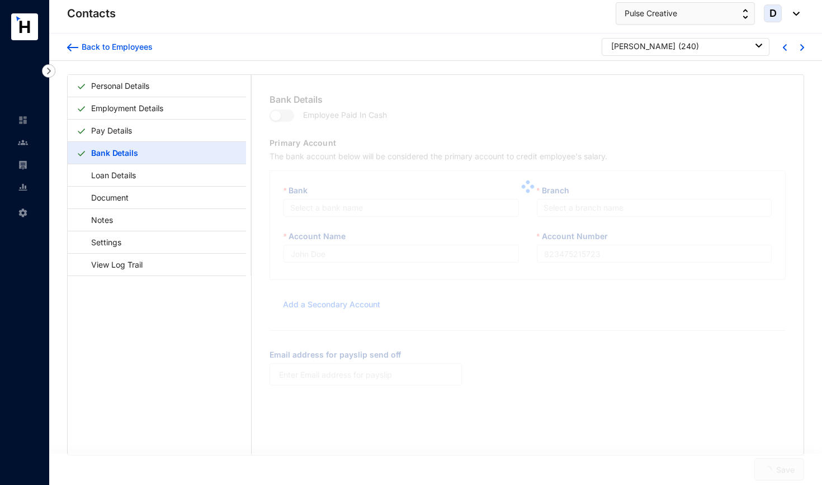
type input "[PERSON_NAME]"
type input "517570287494"
type input "[EMAIL_ADDRESS][DOMAIN_NAME]"
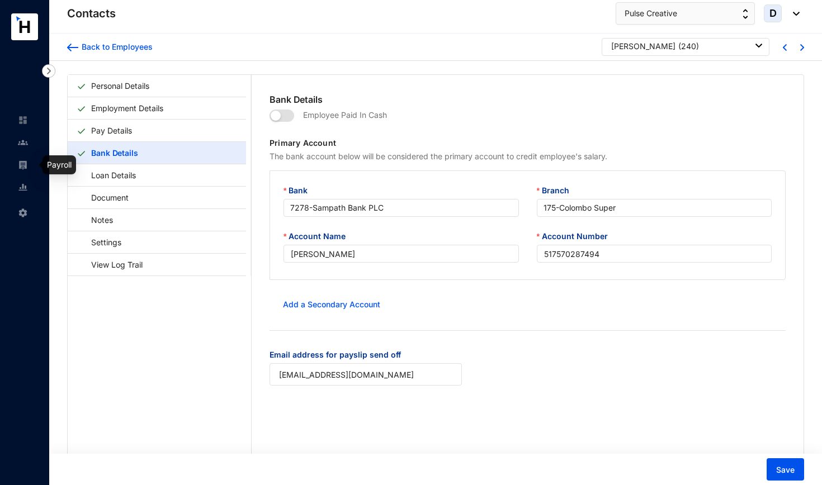
click at [29, 166] on link at bounding box center [32, 164] width 28 height 11
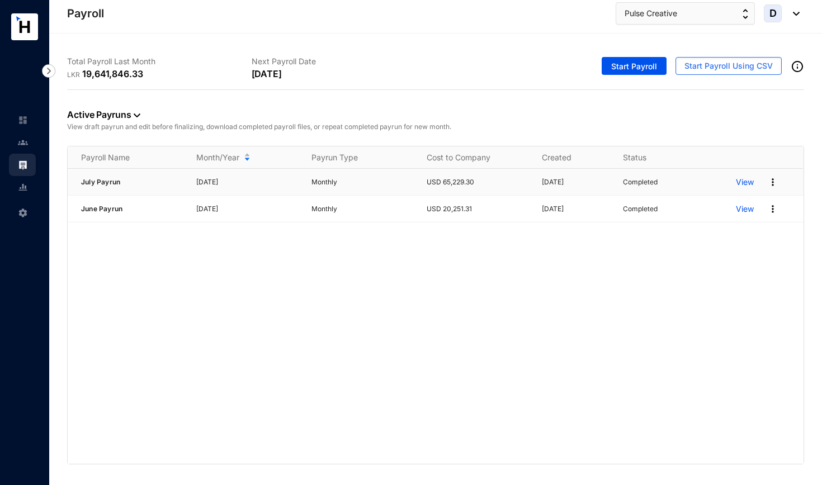
click at [715, 183] on img at bounding box center [772, 182] width 11 height 11
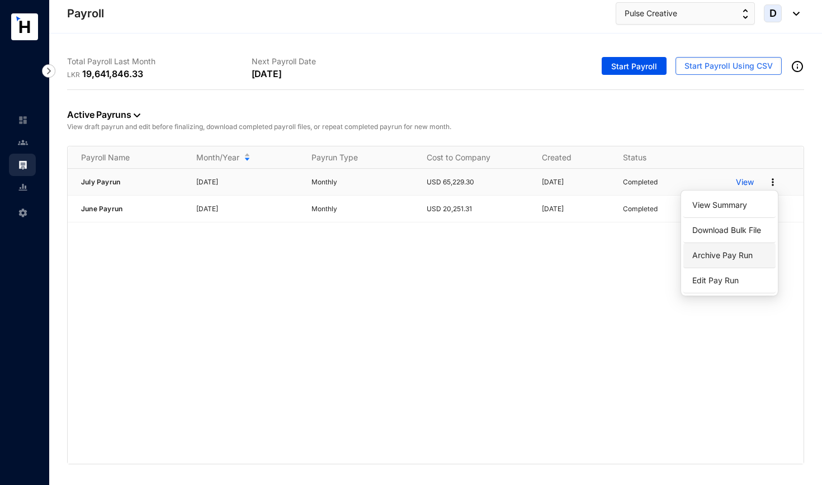
click at [715, 255] on p "Archive Pay Run" at bounding box center [729, 255] width 79 height 19
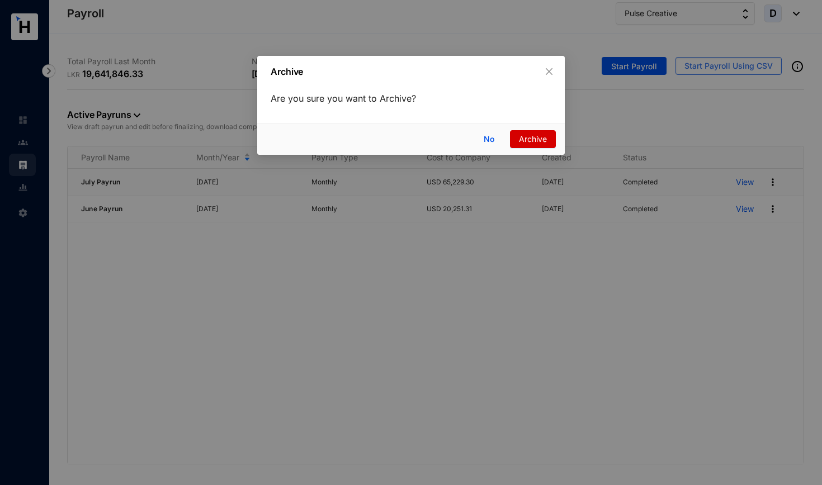
click at [539, 137] on span "Archive" at bounding box center [533, 139] width 28 height 12
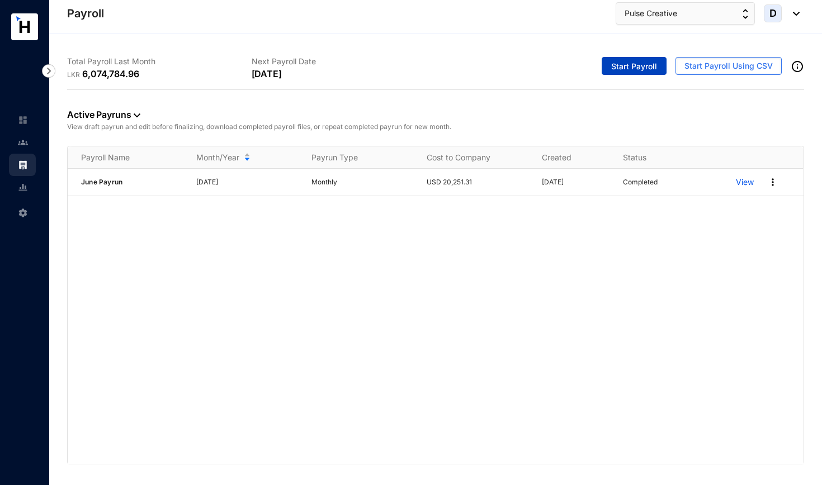
click at [635, 66] on span "Start Payroll" at bounding box center [634, 66] width 46 height 11
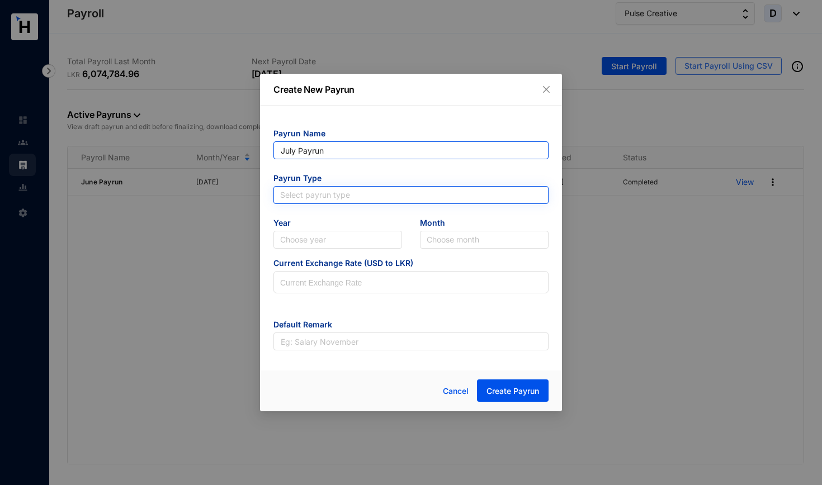
type input "July Payrun"
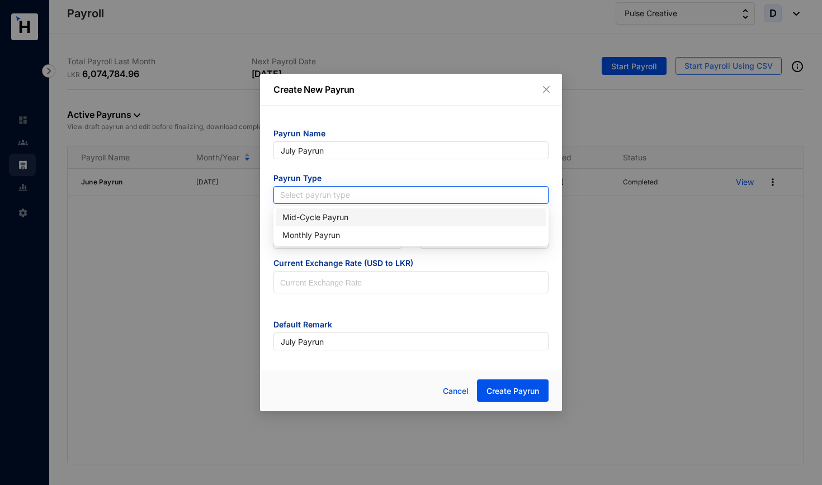
click at [402, 196] on input "search" at bounding box center [411, 195] width 262 height 17
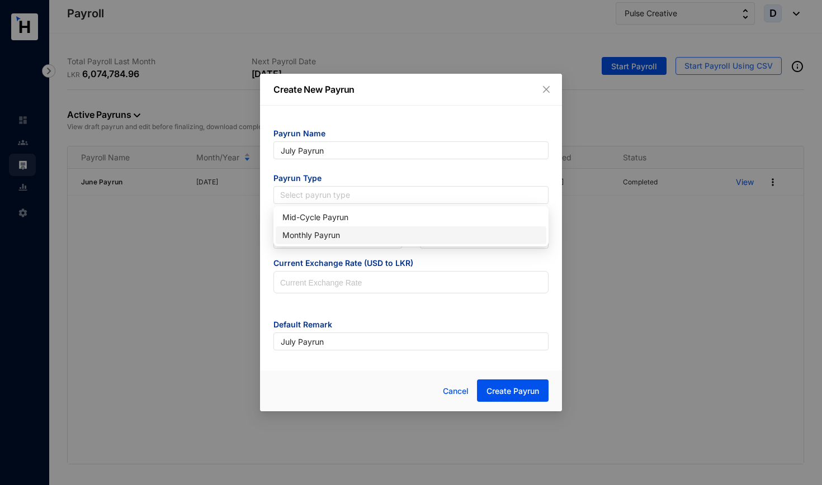
click at [391, 236] on div "Monthly Payrun" at bounding box center [410, 235] width 257 height 12
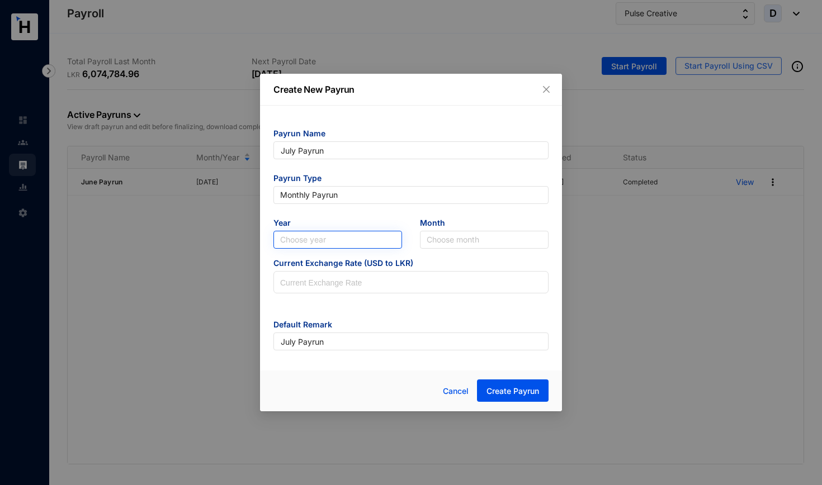
click at [381, 237] on input "search" at bounding box center [337, 240] width 115 height 17
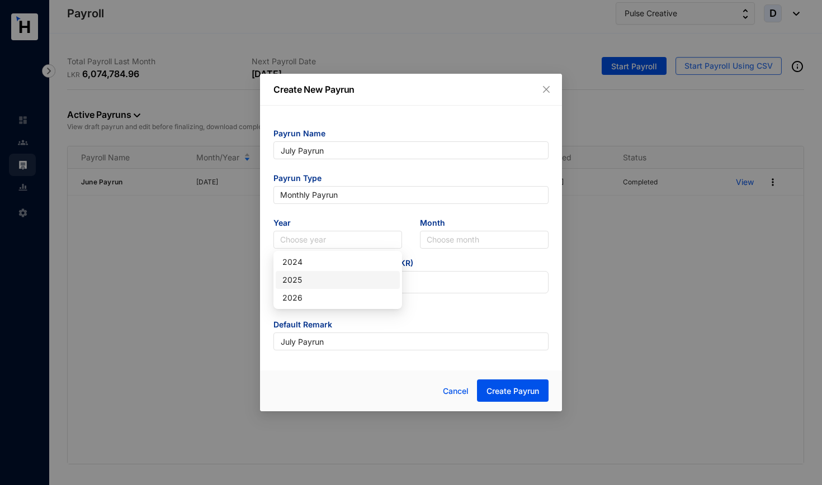
click at [370, 281] on div "2025" at bounding box center [337, 280] width 111 height 12
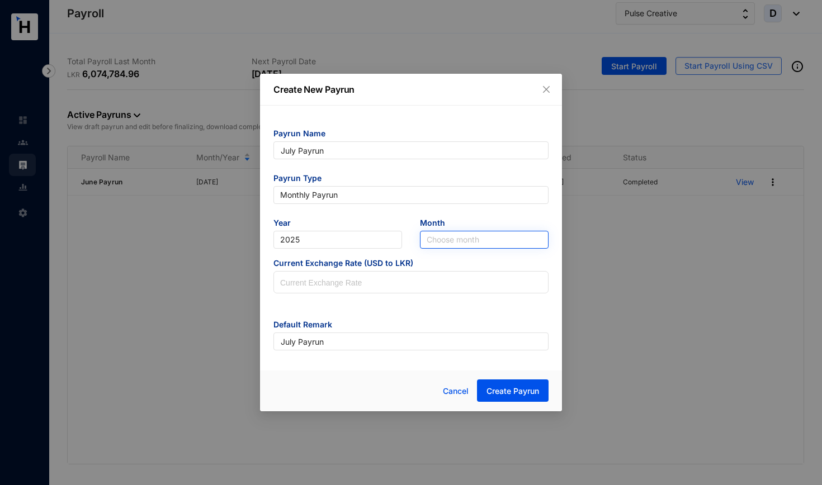
click at [433, 237] on input "search" at bounding box center [484, 240] width 115 height 17
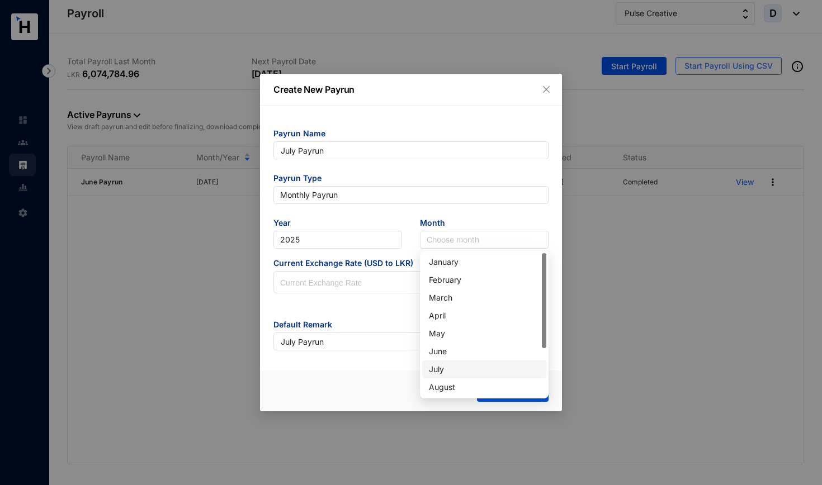
click at [447, 376] on div "July" at bounding box center [484, 370] width 124 height 18
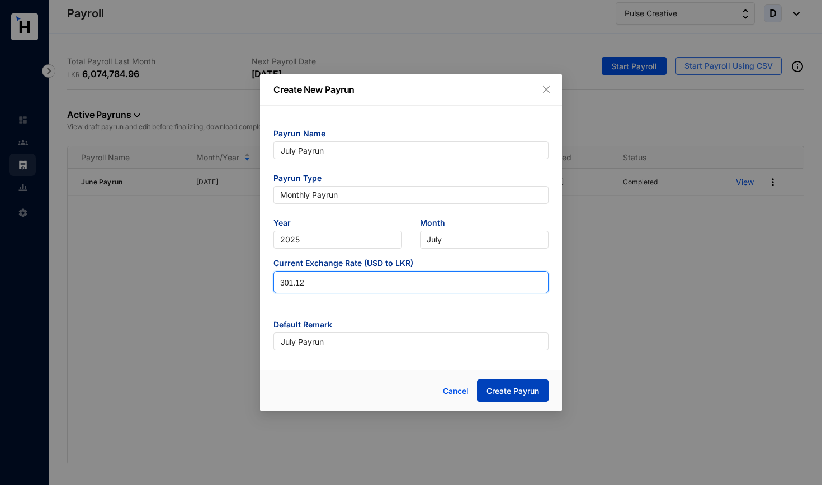
type input "301.12"
click at [493, 377] on span "Create Payrun" at bounding box center [513, 391] width 53 height 11
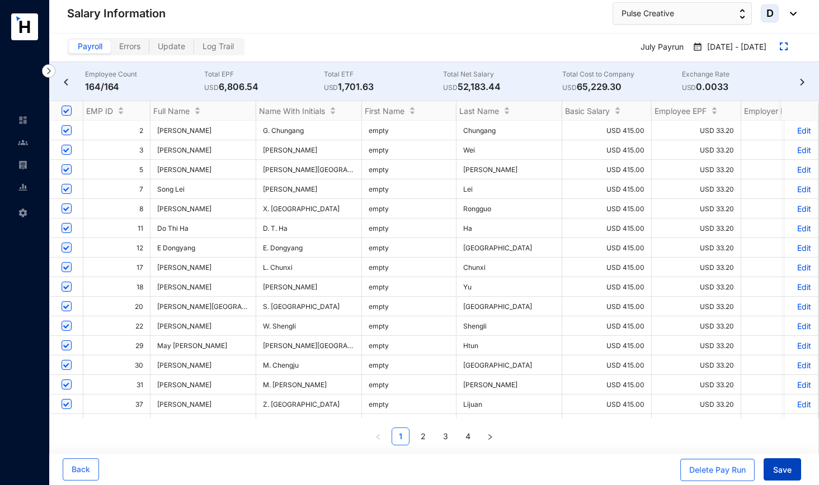
click at [715, 377] on span "Save" at bounding box center [782, 470] width 18 height 11
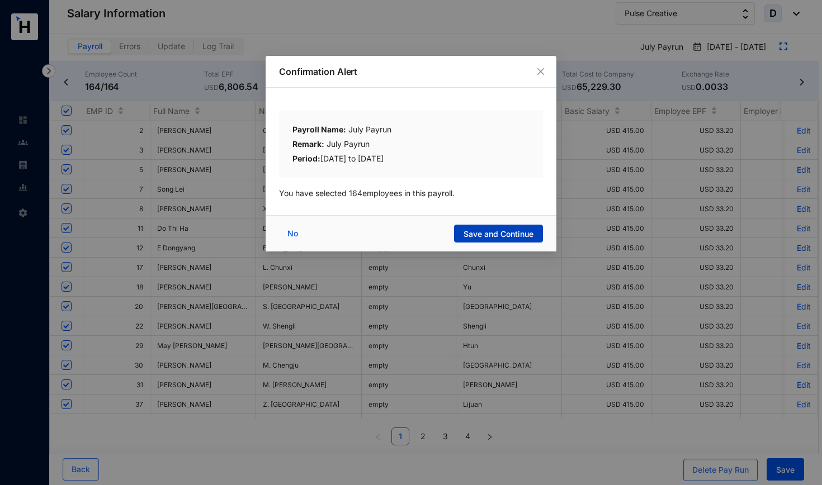
click at [515, 235] on span "Save and Continue" at bounding box center [499, 234] width 70 height 11
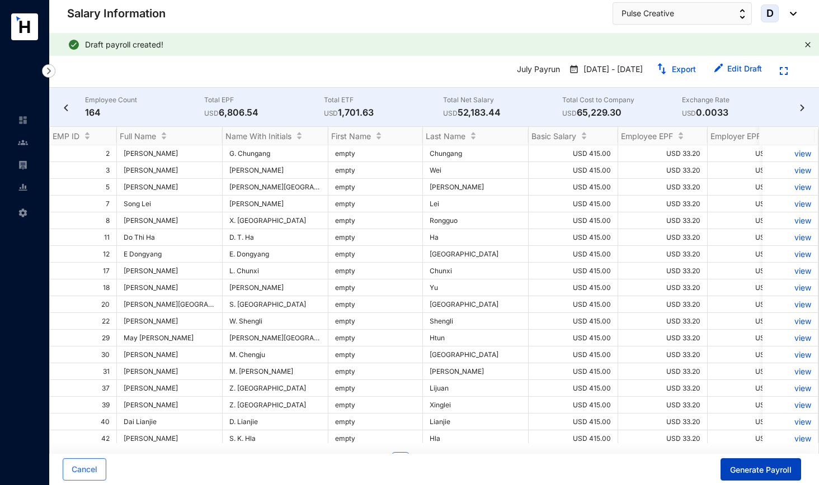
click at [715, 377] on span "Generate Payroll" at bounding box center [761, 470] width 62 height 11
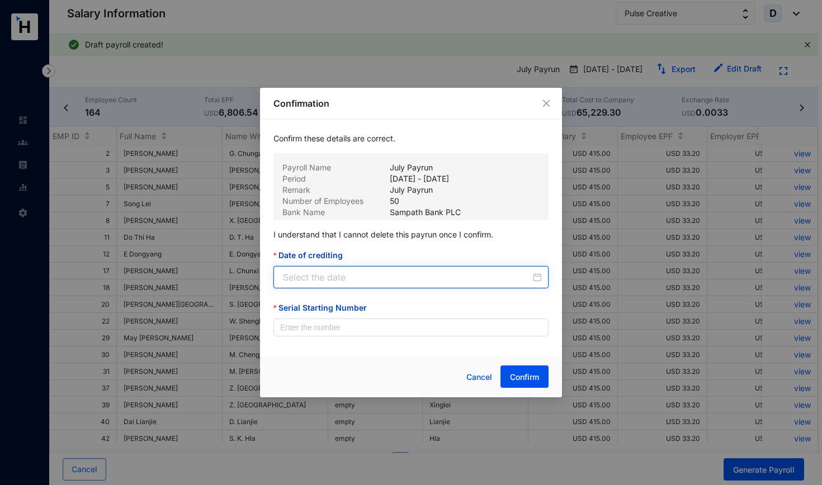
click at [449, 277] on input "Date of crediting" at bounding box center [407, 277] width 248 height 13
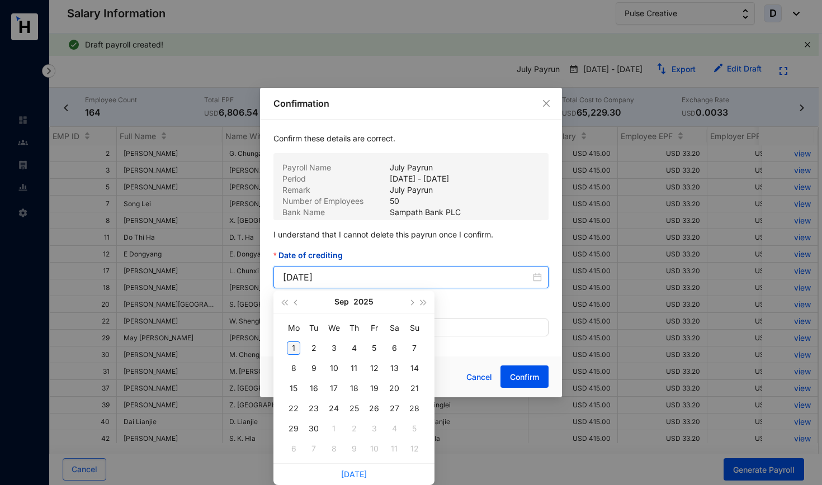
type input "[DATE]"
click at [292, 348] on div "1" at bounding box center [293, 348] width 13 height 13
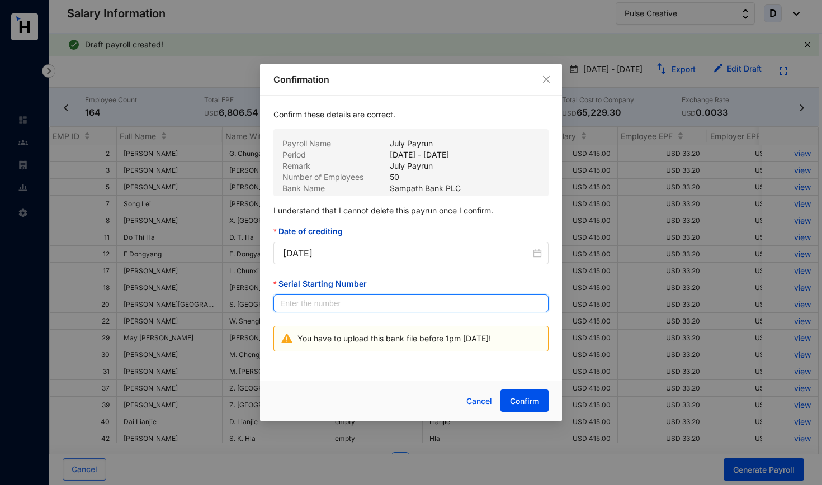
click at [358, 307] on input "Serial Starting Number" at bounding box center [411, 304] width 275 height 18
type input "00001"
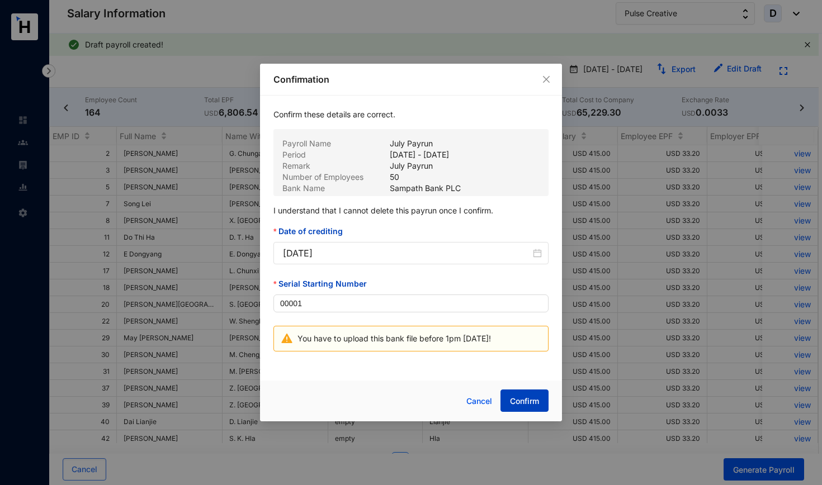
click at [529, 377] on button "Confirm" at bounding box center [525, 401] width 48 height 22
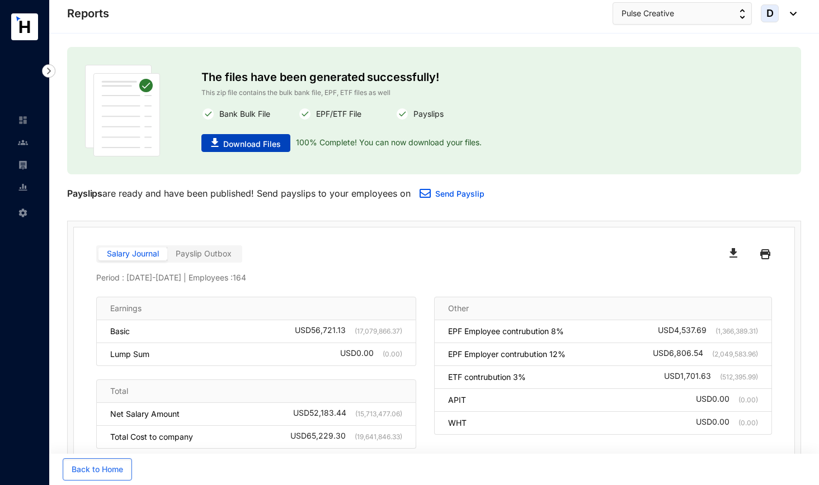
click at [266, 140] on span "Download Files" at bounding box center [252, 144] width 58 height 11
